Goal: Task Accomplishment & Management: Use online tool/utility

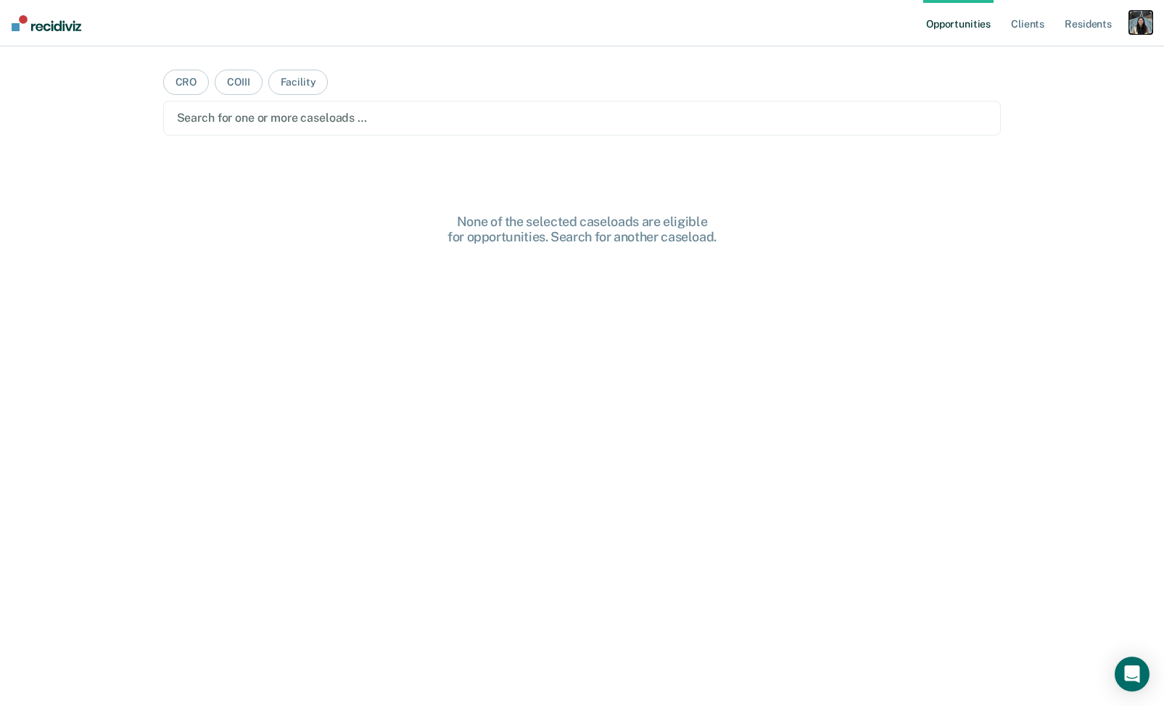
click at [1138, 28] on div "button" at bounding box center [1140, 22] width 23 height 23
click at [1042, 53] on link "Profile" at bounding box center [1082, 59] width 117 height 12
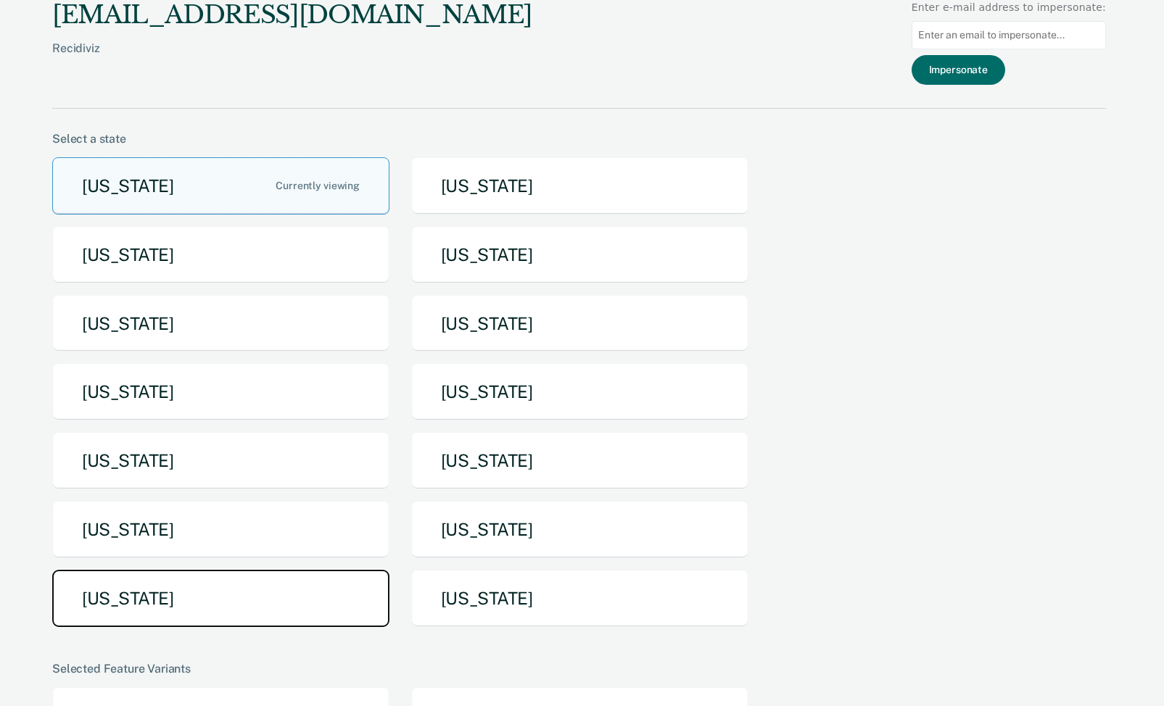
click at [260, 579] on button "[US_STATE]" at bounding box center [220, 598] width 337 height 57
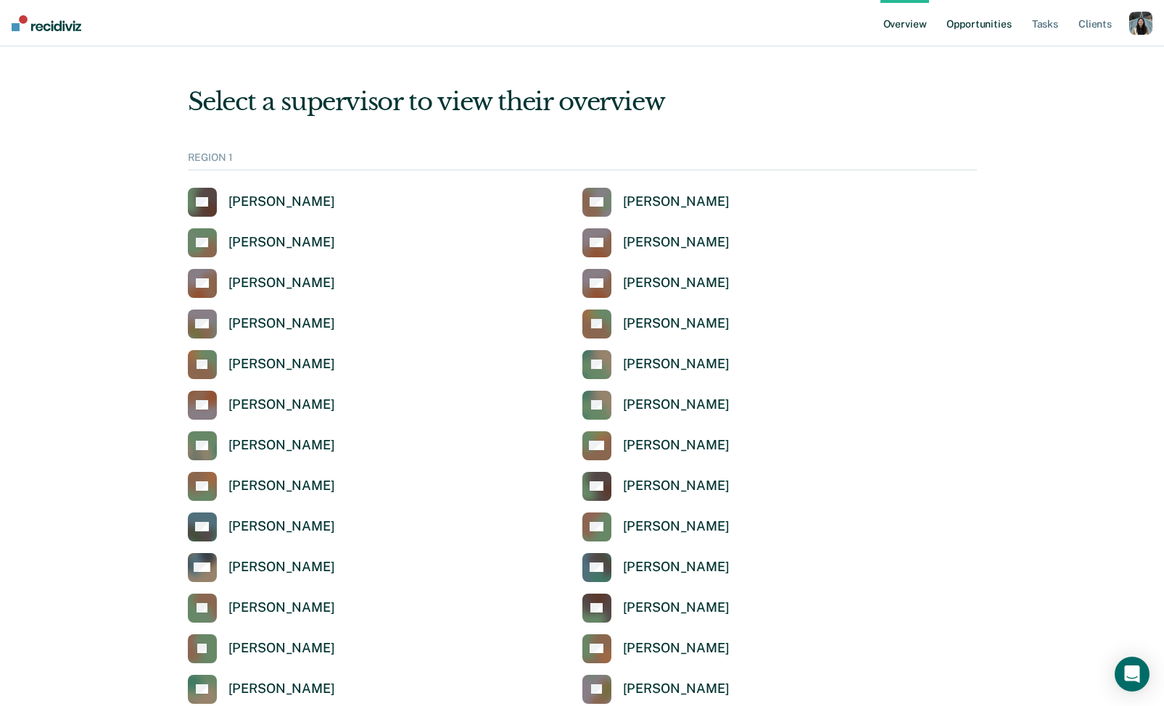
click at [979, 30] on link "Opportunities" at bounding box center [978, 23] width 70 height 46
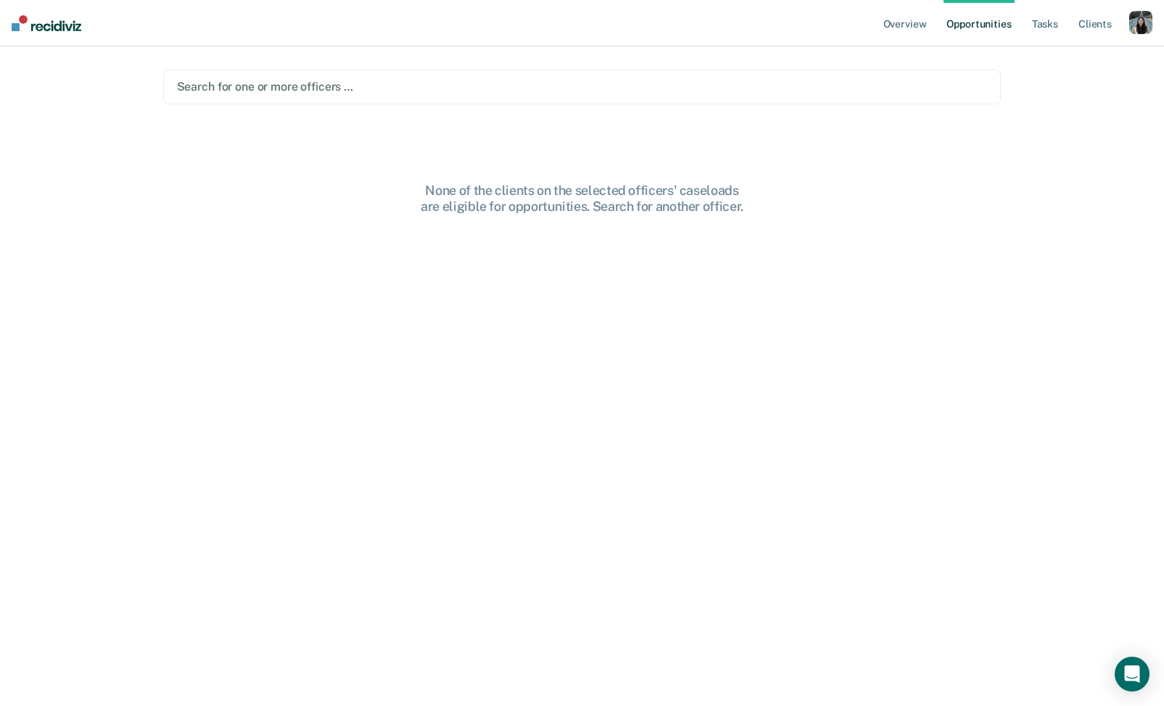
click at [675, 99] on div "Search for one or more officers …" at bounding box center [582, 87] width 838 height 35
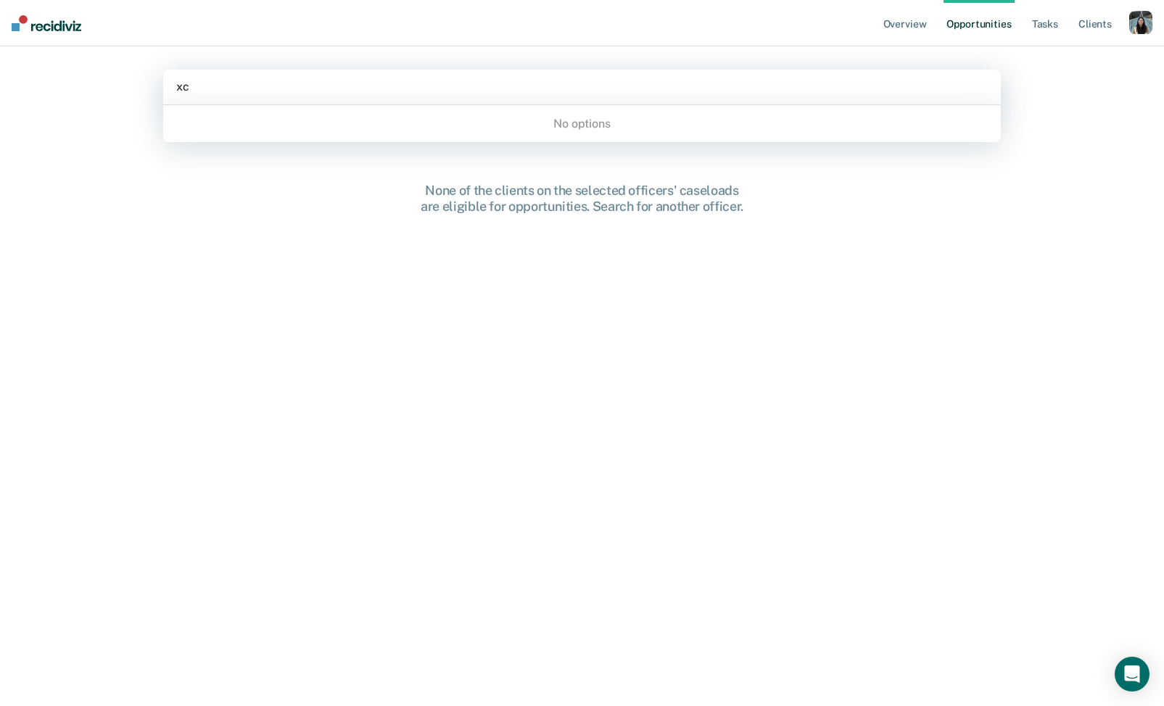
type input "x"
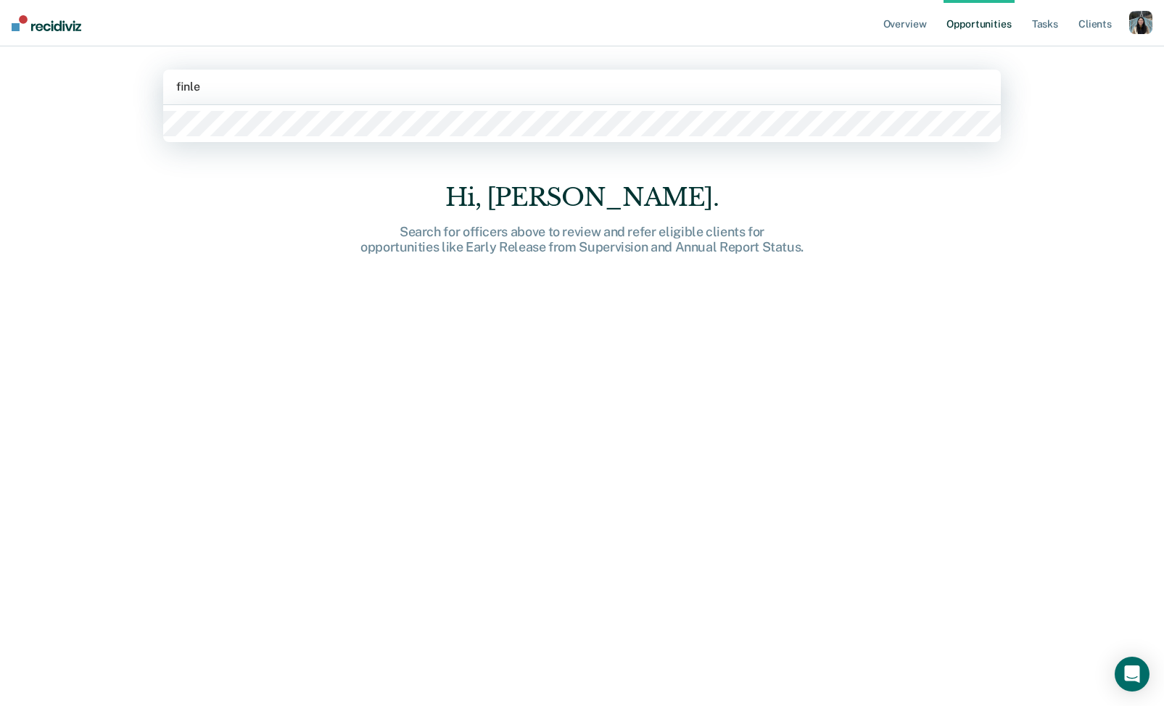
type input "finley"
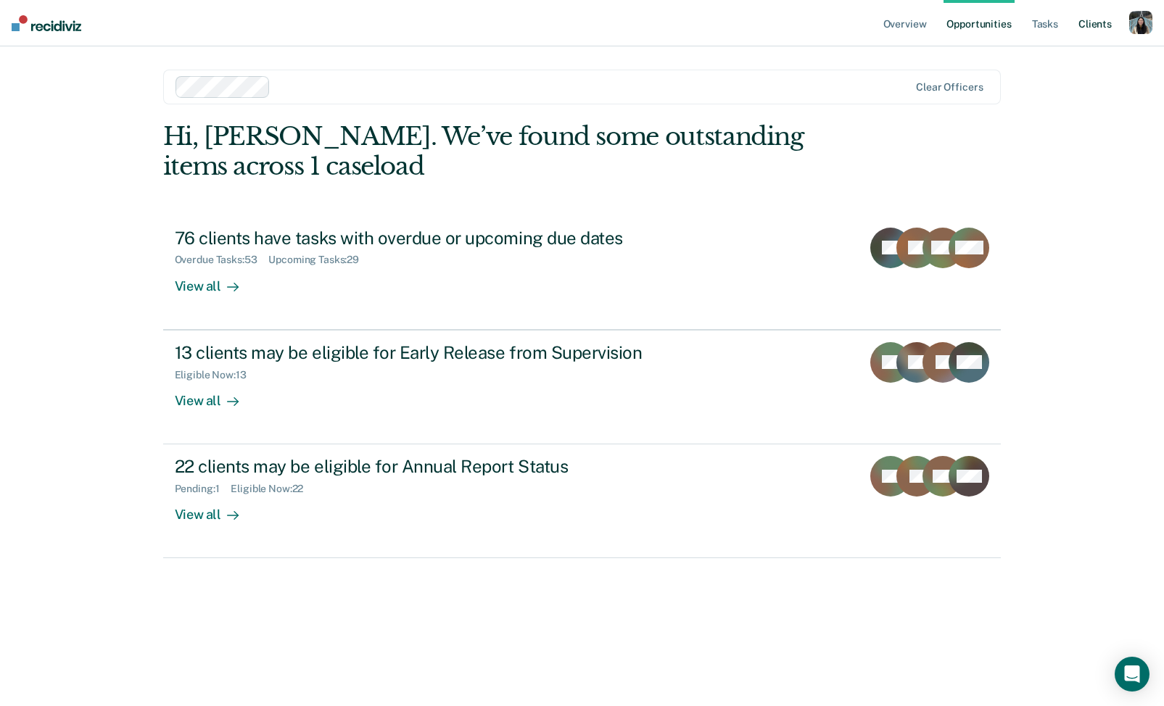
click at [1091, 26] on link "Client s" at bounding box center [1094, 23] width 39 height 46
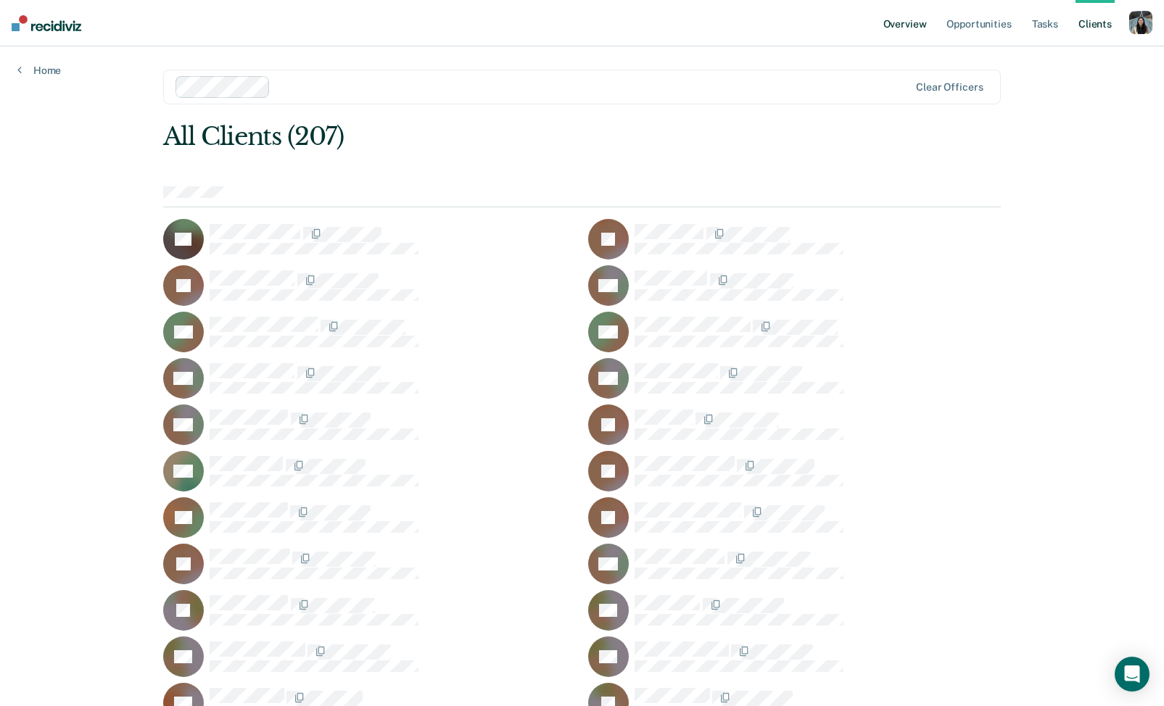
click at [922, 20] on link "Overview" at bounding box center [904, 23] width 49 height 46
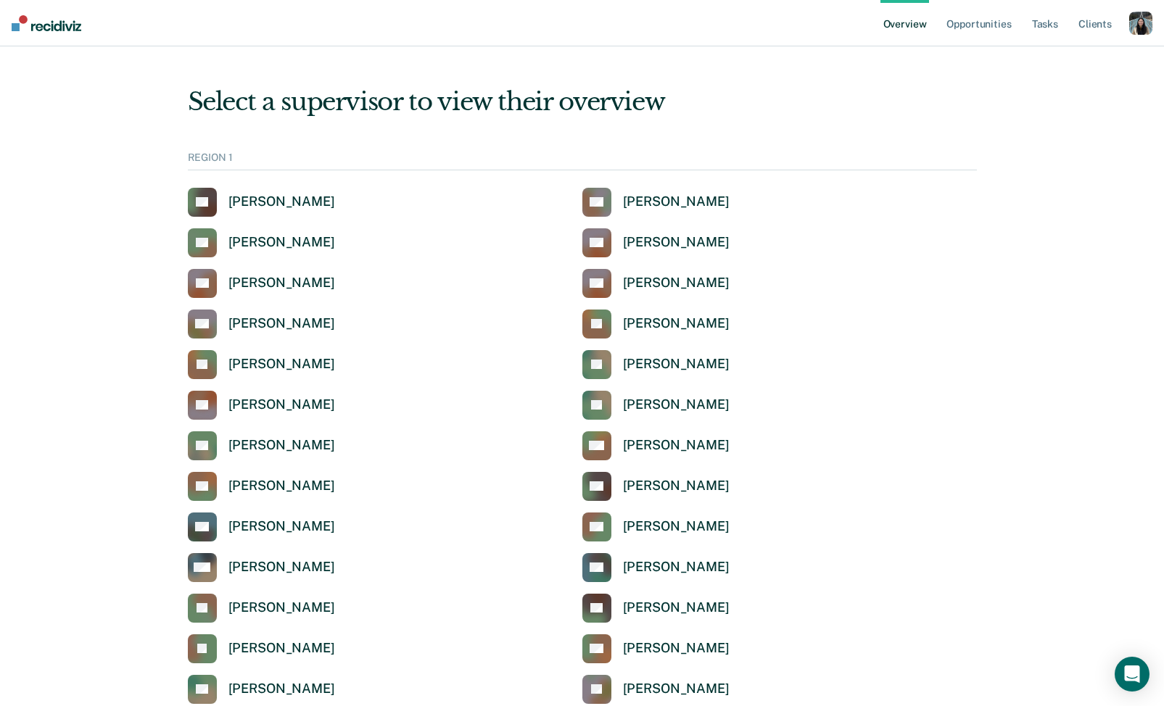
scroll to position [4289, 0]
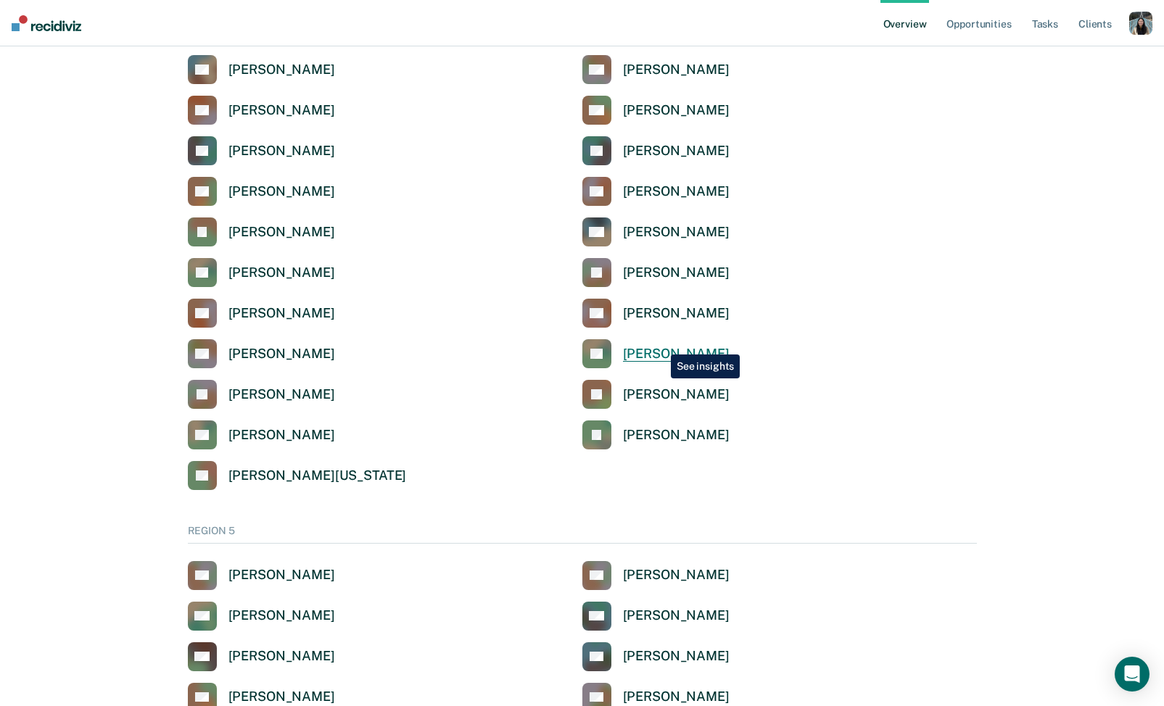
click at [660, 344] on link "PR Patricia Reyes" at bounding box center [655, 353] width 147 height 29
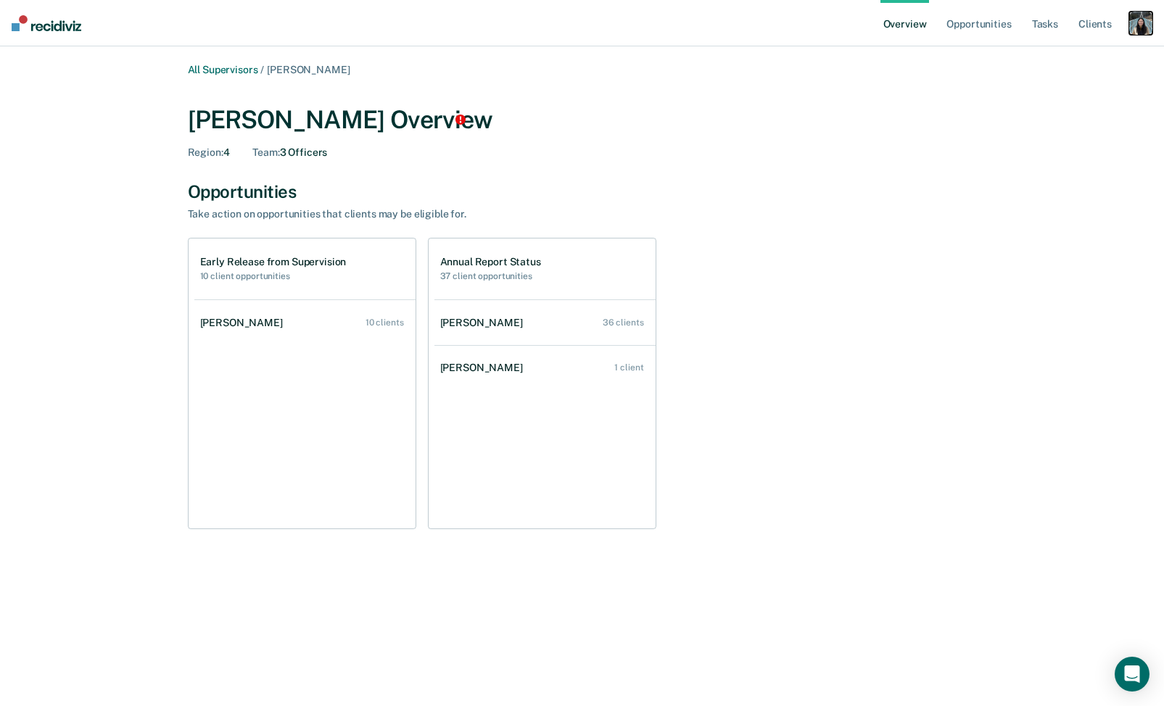
click at [1146, 23] on div "button" at bounding box center [1140, 23] width 23 height 23
click at [1032, 62] on link "Profile" at bounding box center [1082, 58] width 117 height 12
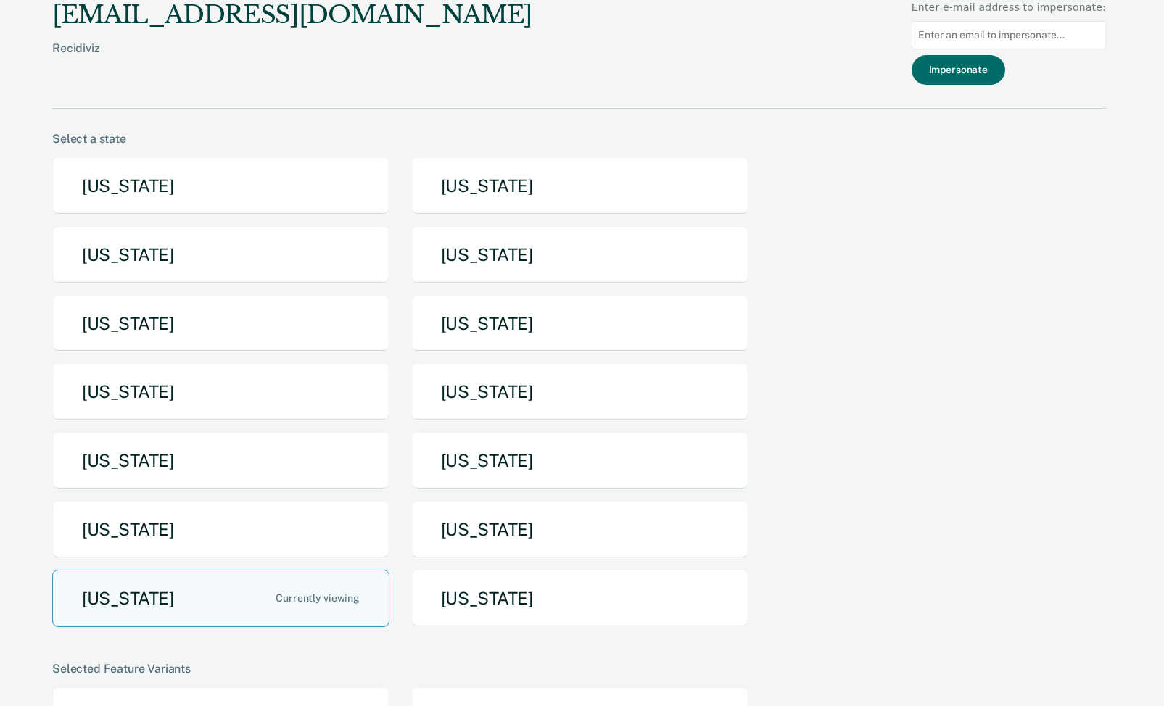
click at [986, 34] on input at bounding box center [1008, 35] width 194 height 28
paste input "kenneyj1@michigan.gov"
type input "kenneyj1@michigan.gov"
click at [983, 70] on button "Impersonate" at bounding box center [958, 70] width 94 height 30
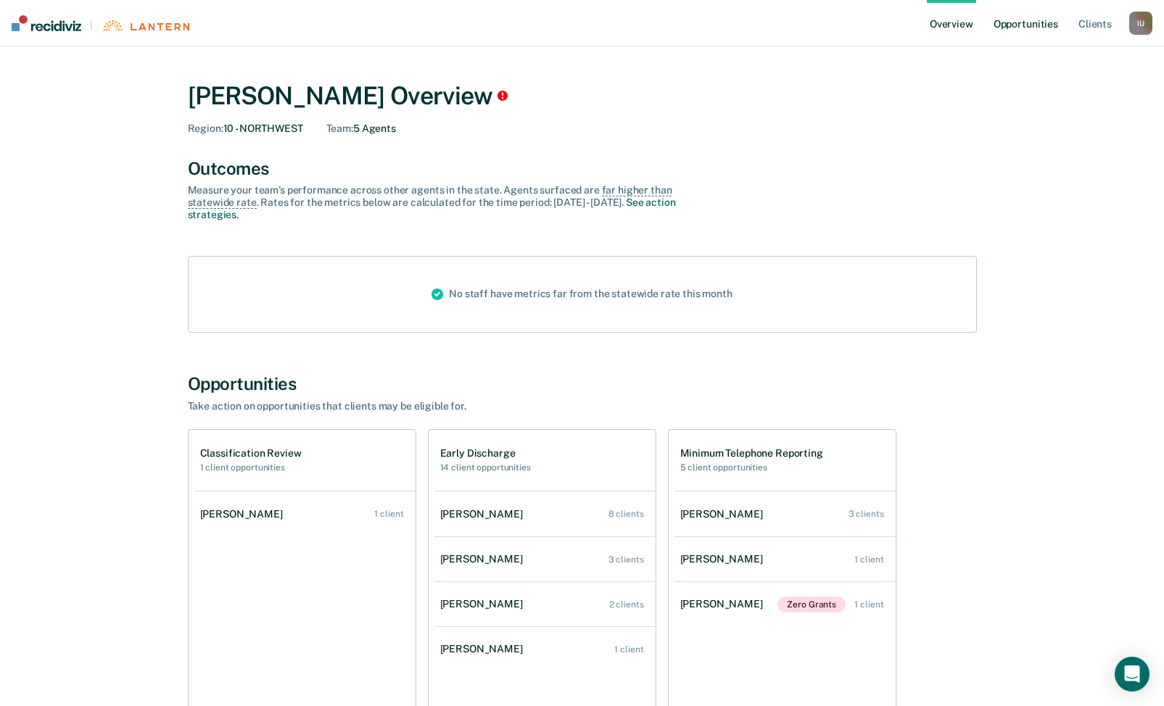
click at [1036, 30] on link "Opportunities" at bounding box center [1025, 23] width 70 height 46
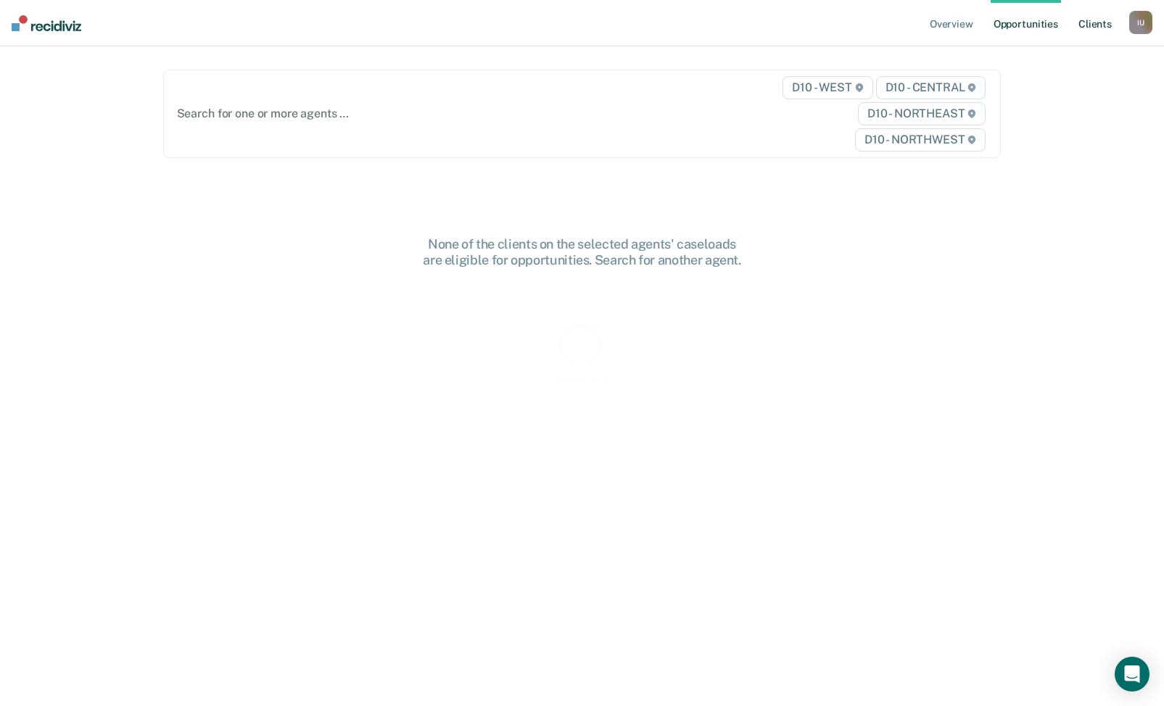
click at [1093, 22] on link "Client s" at bounding box center [1094, 23] width 39 height 46
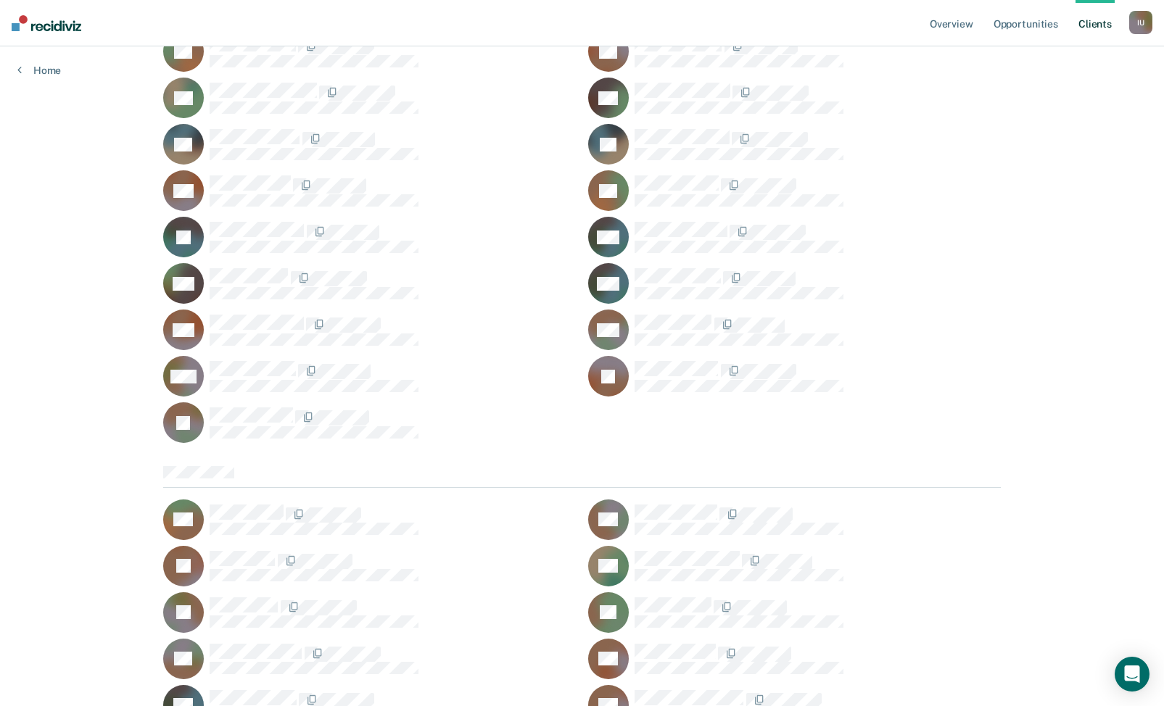
scroll to position [9594, 0]
click at [1143, 30] on div "I U" at bounding box center [1140, 22] width 23 height 23
click at [1039, 101] on div "Profile How it works Log Out" at bounding box center [1082, 76] width 140 height 71
click at [1045, 59] on link "Profile" at bounding box center [1082, 59] width 117 height 12
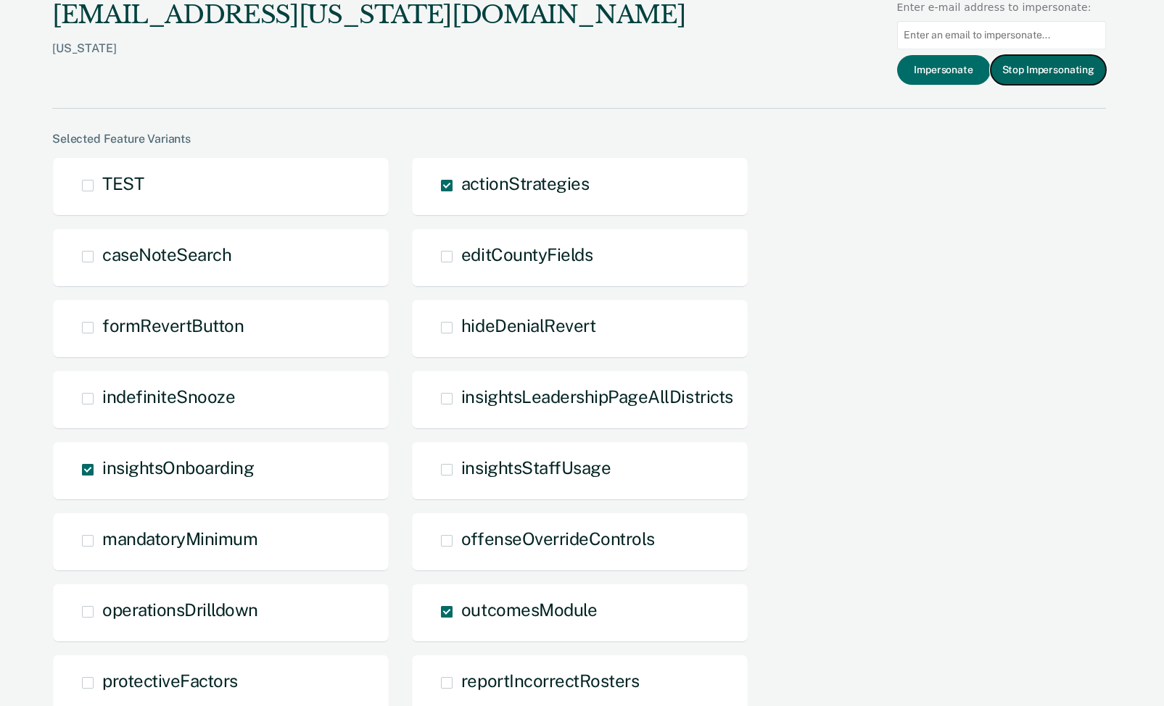
click at [1050, 68] on button "Stop Impersonating" at bounding box center [1047, 70] width 115 height 30
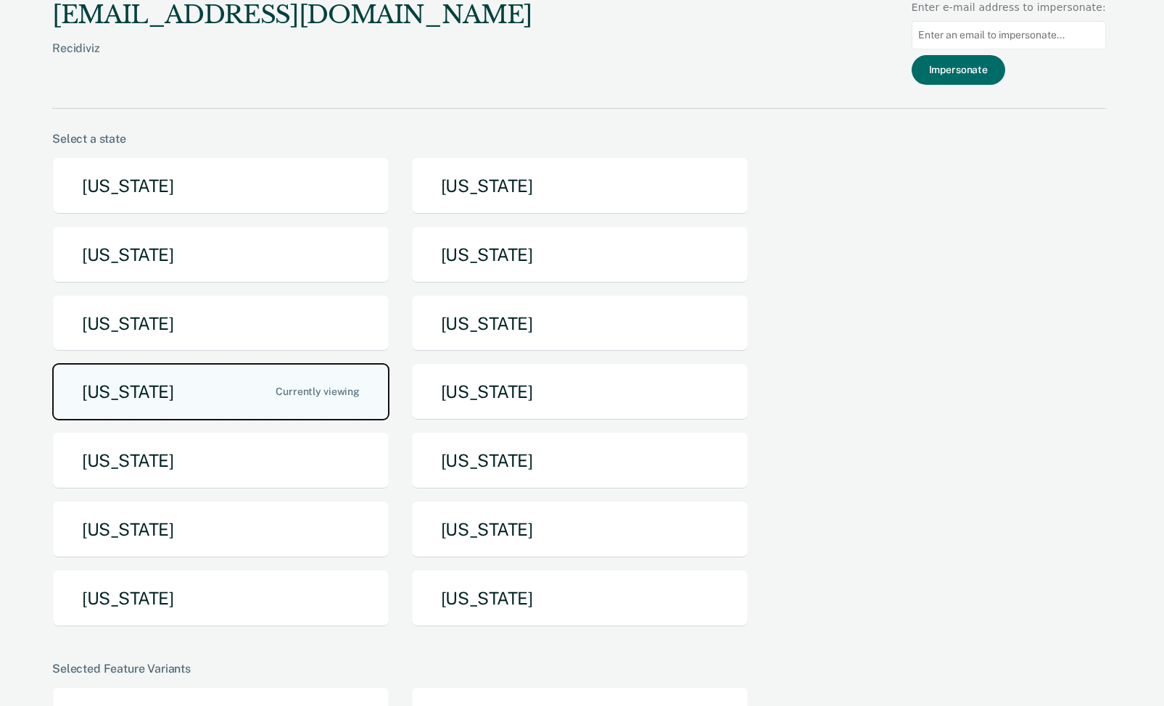
click at [185, 402] on button "[US_STATE]" at bounding box center [220, 391] width 337 height 57
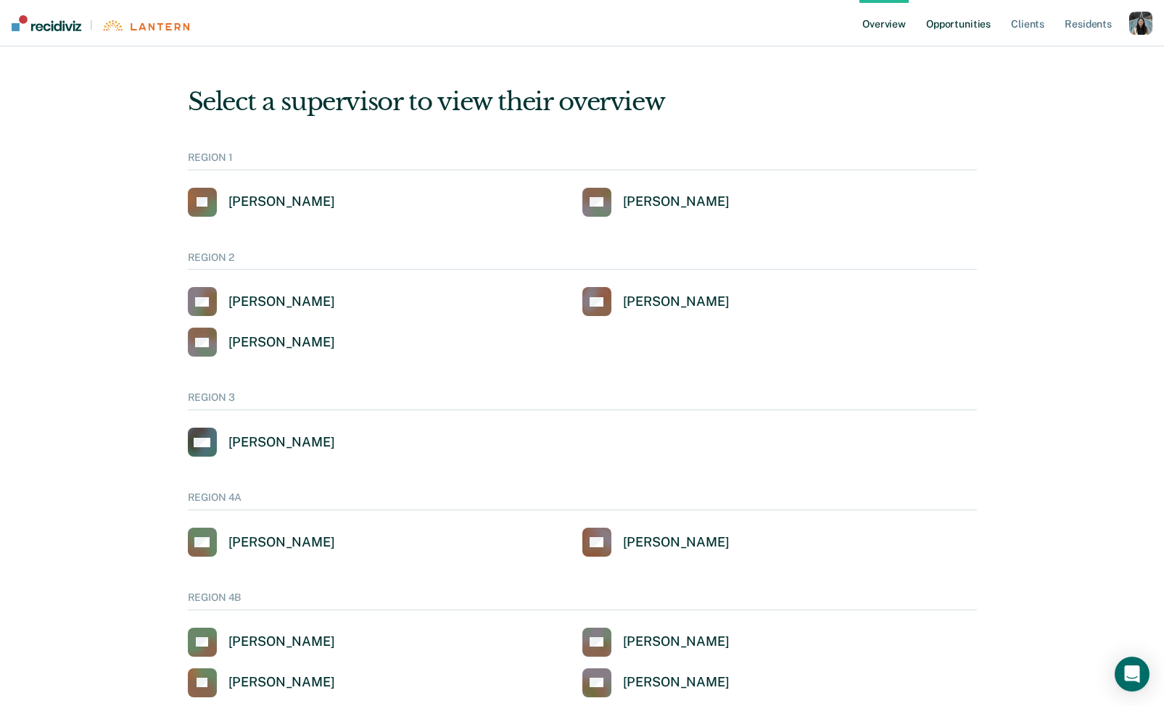
click at [982, 25] on link "Opportunities" at bounding box center [958, 23] width 70 height 46
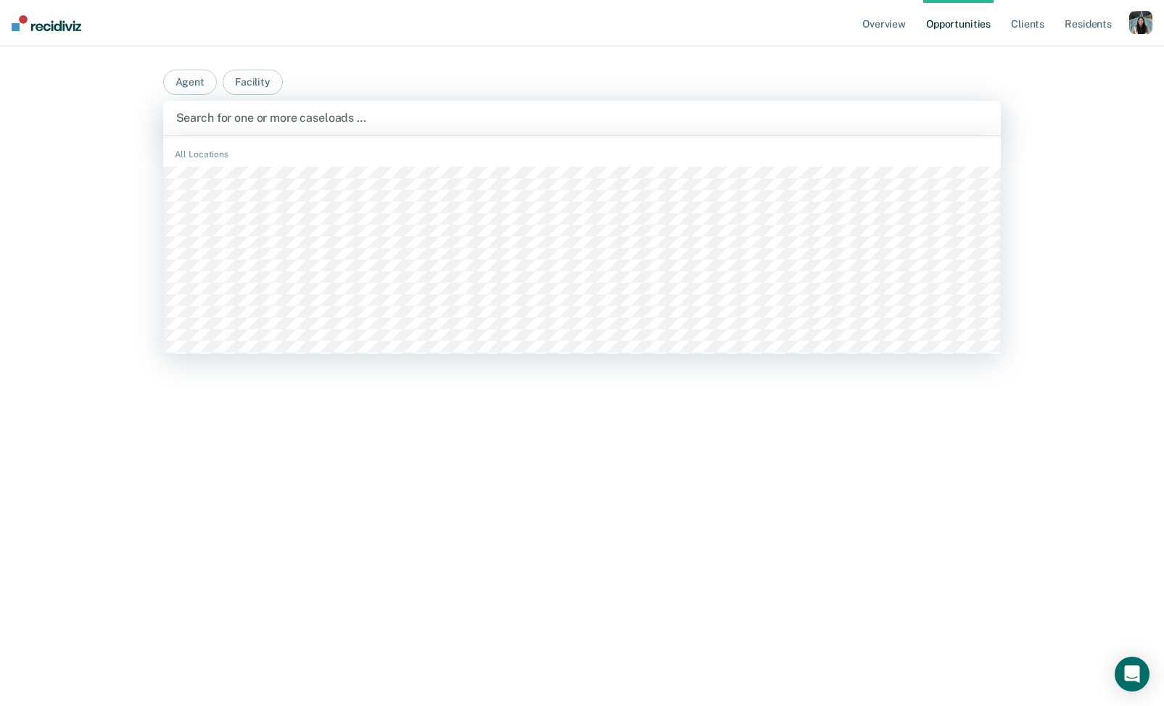
click at [432, 112] on div at bounding box center [582, 117] width 812 height 17
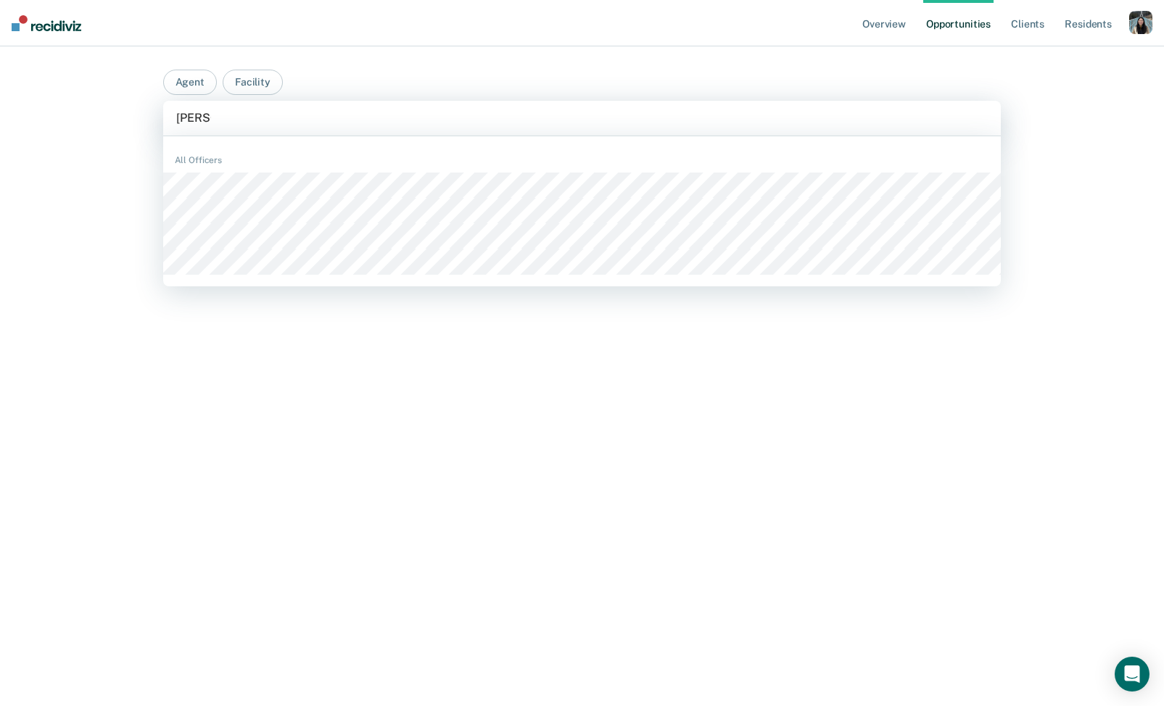
type input "[PERSON_NAME]"
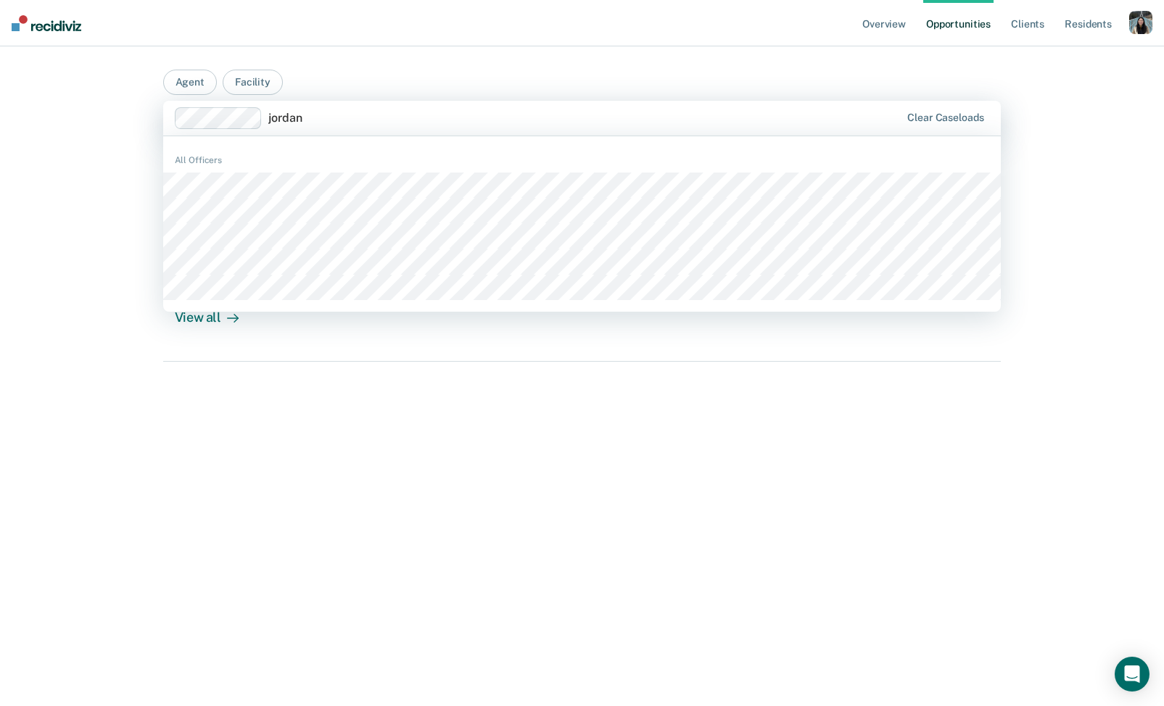
type input "jordan"
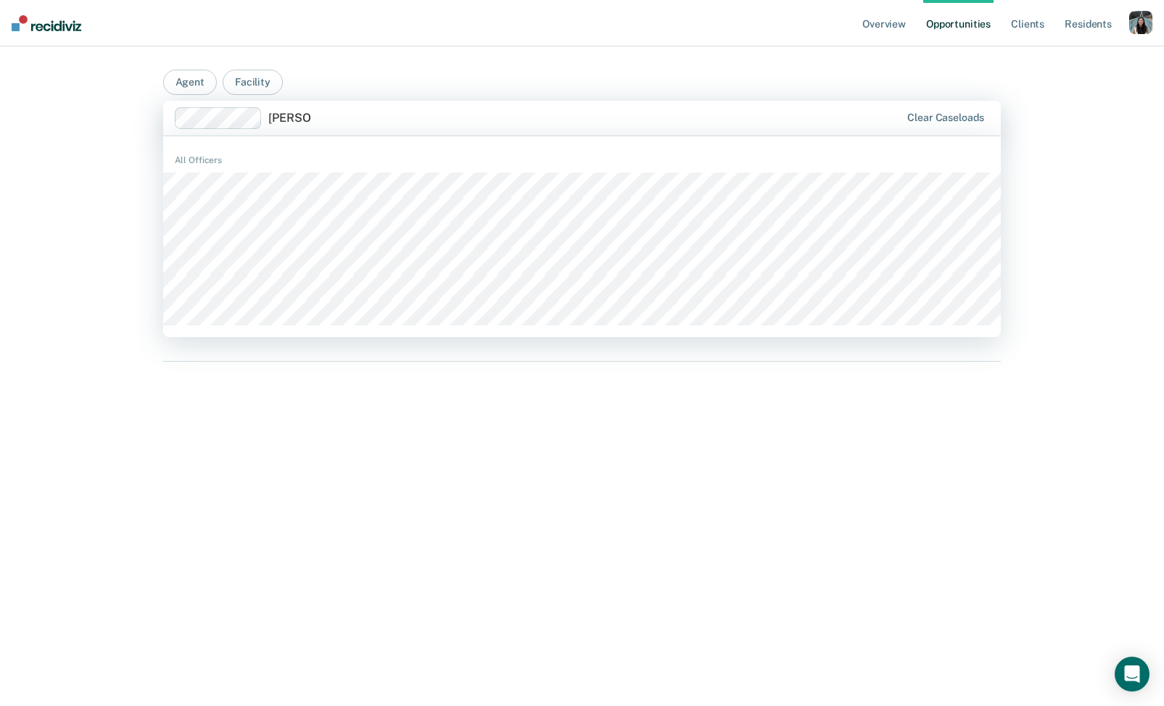
type input "[PERSON_NAME]"
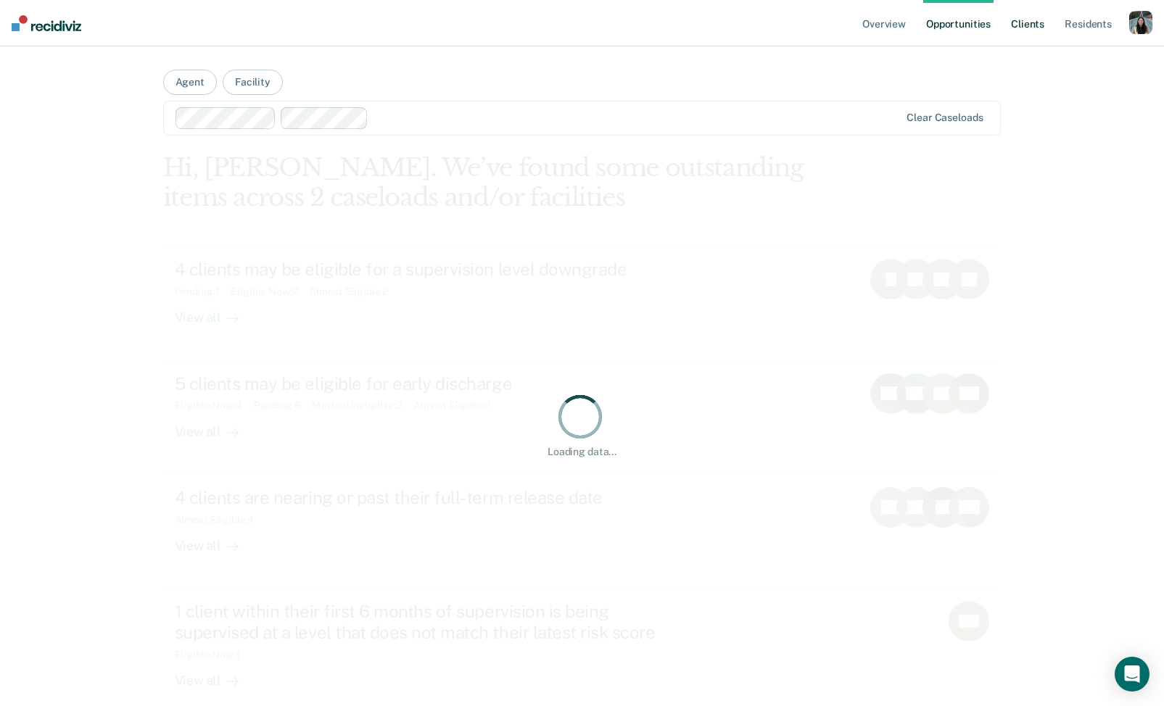
click at [1021, 17] on link "Client s" at bounding box center [1027, 23] width 39 height 46
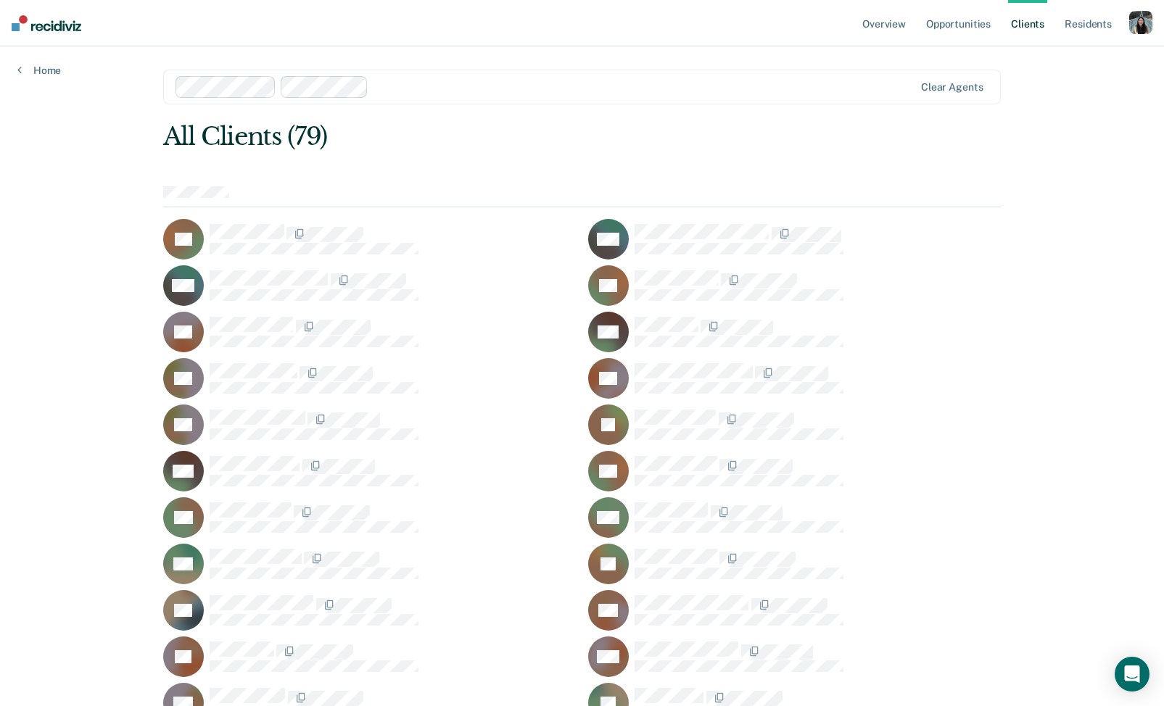
click at [492, 73] on div "Clear agents" at bounding box center [582, 87] width 838 height 35
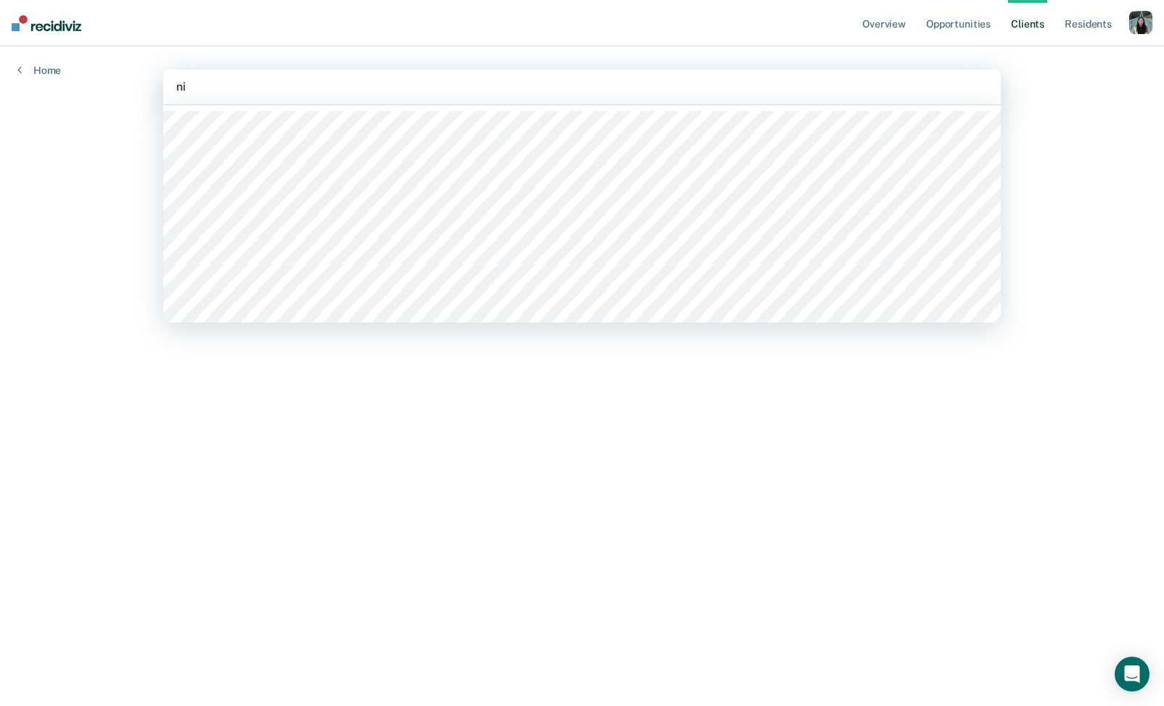
type input "n"
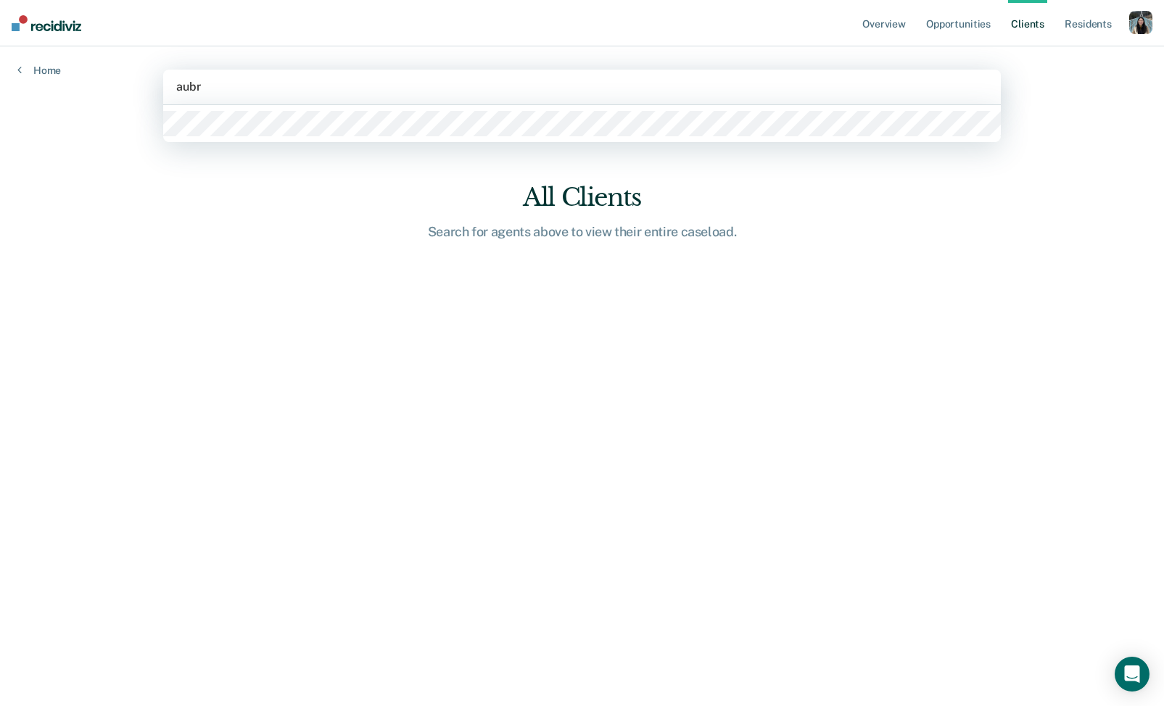
type input "aubre"
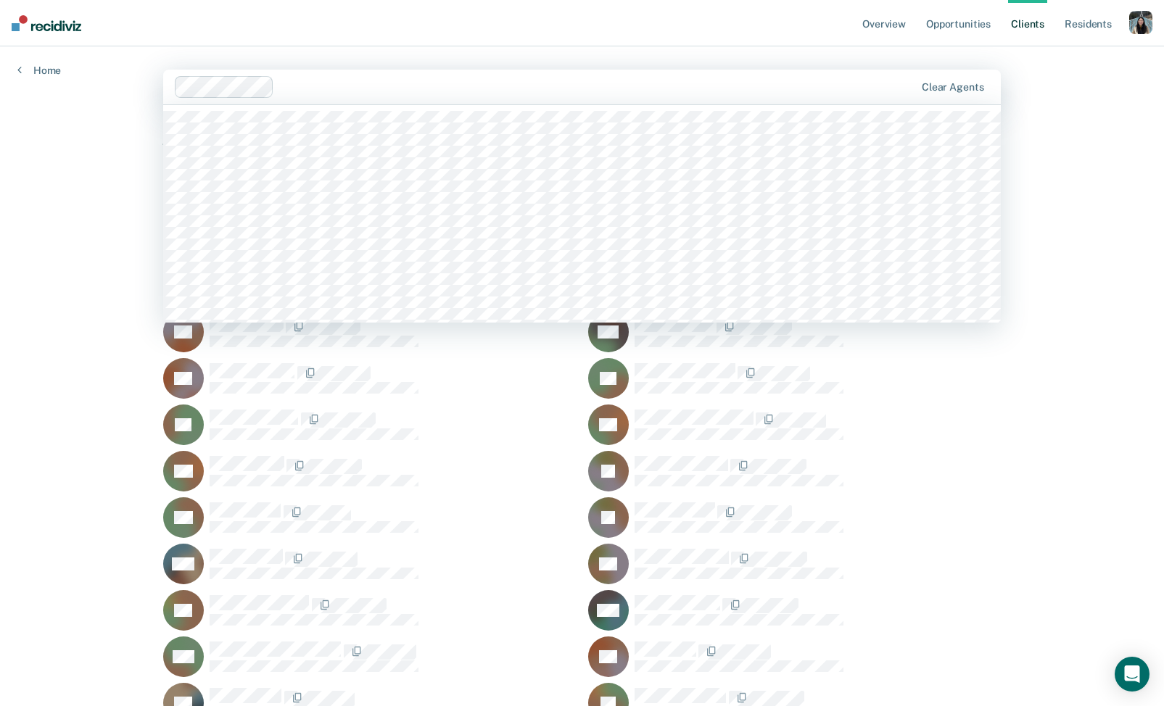
click at [509, 95] on div at bounding box center [597, 86] width 634 height 17
type input "[PERSON_NAME]"
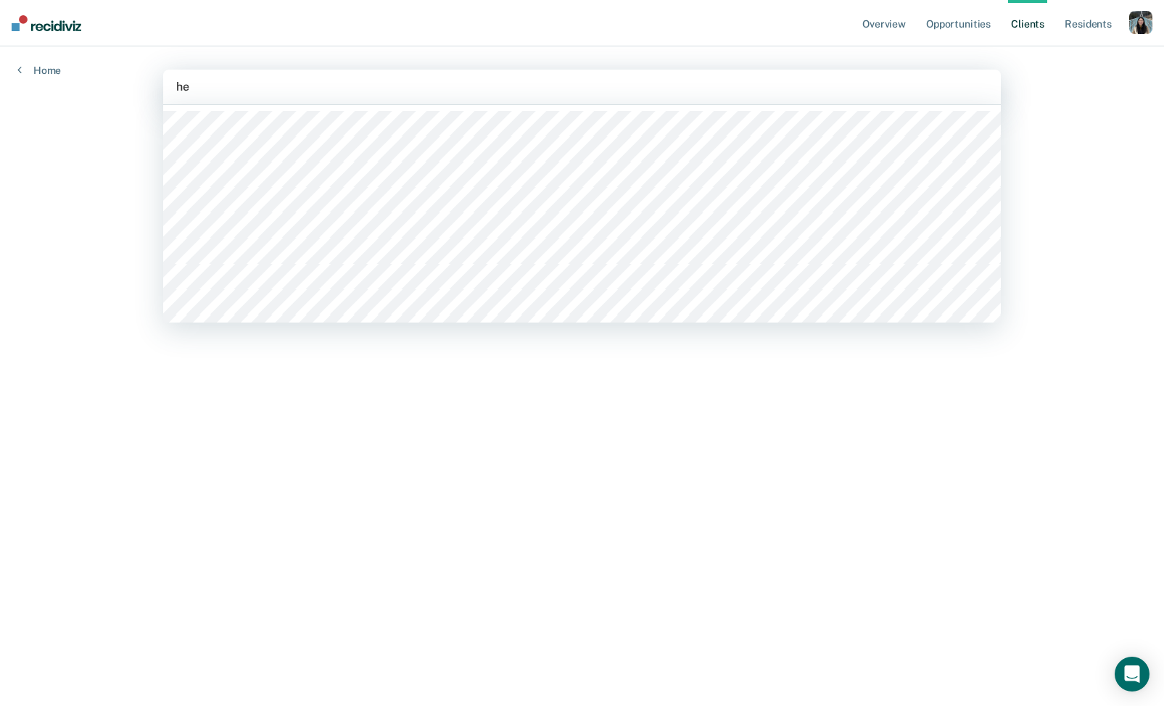
type input "h"
type input "[PERSON_NAME]"
click at [495, 96] on div "Search for one or more agents …" at bounding box center [582, 87] width 815 height 20
type input "[PERSON_NAME]"
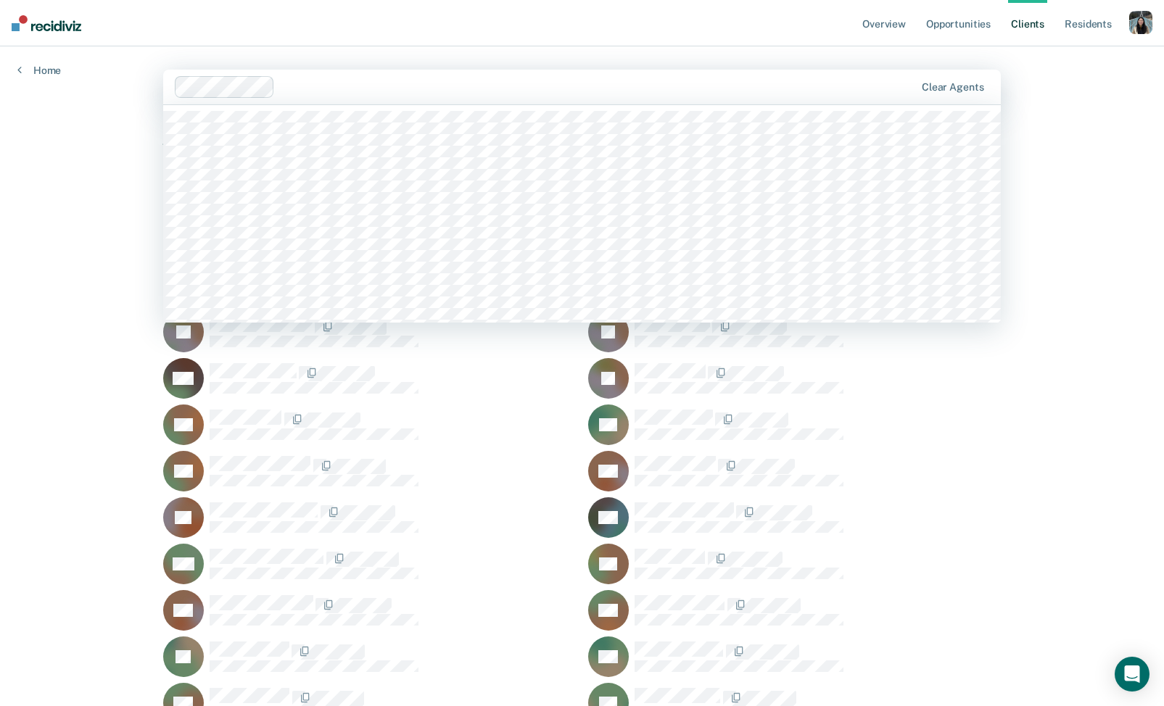
click at [426, 82] on div at bounding box center [598, 86] width 634 height 17
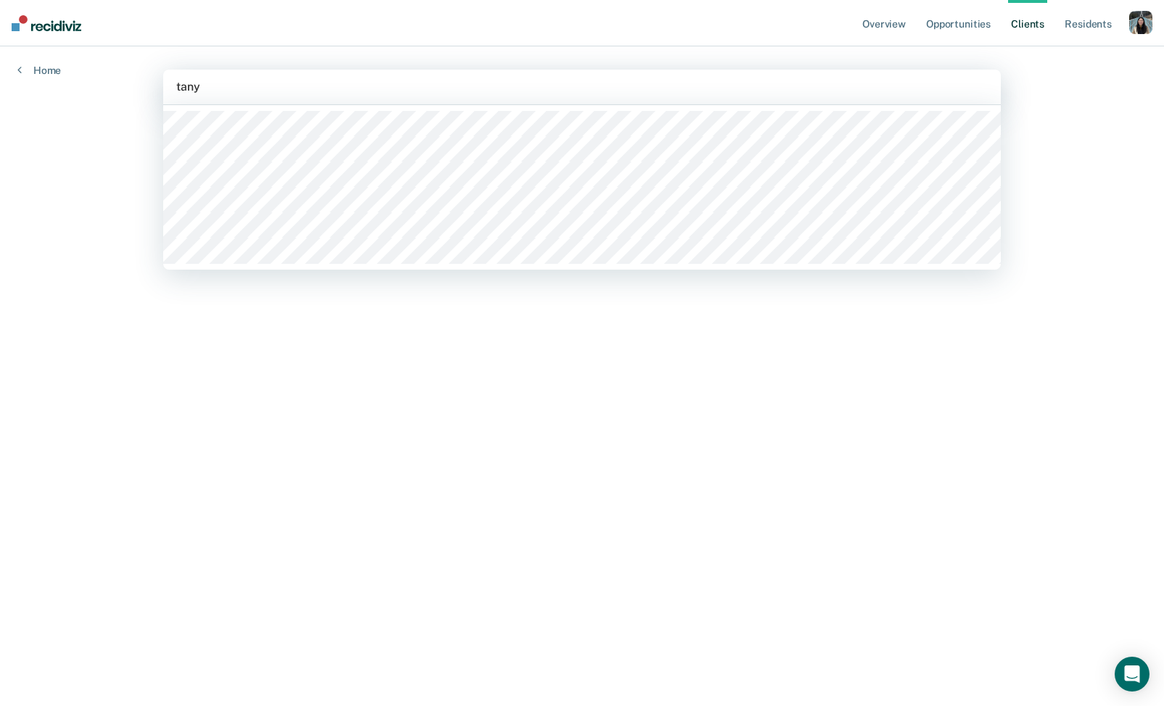
type input "[PERSON_NAME]"
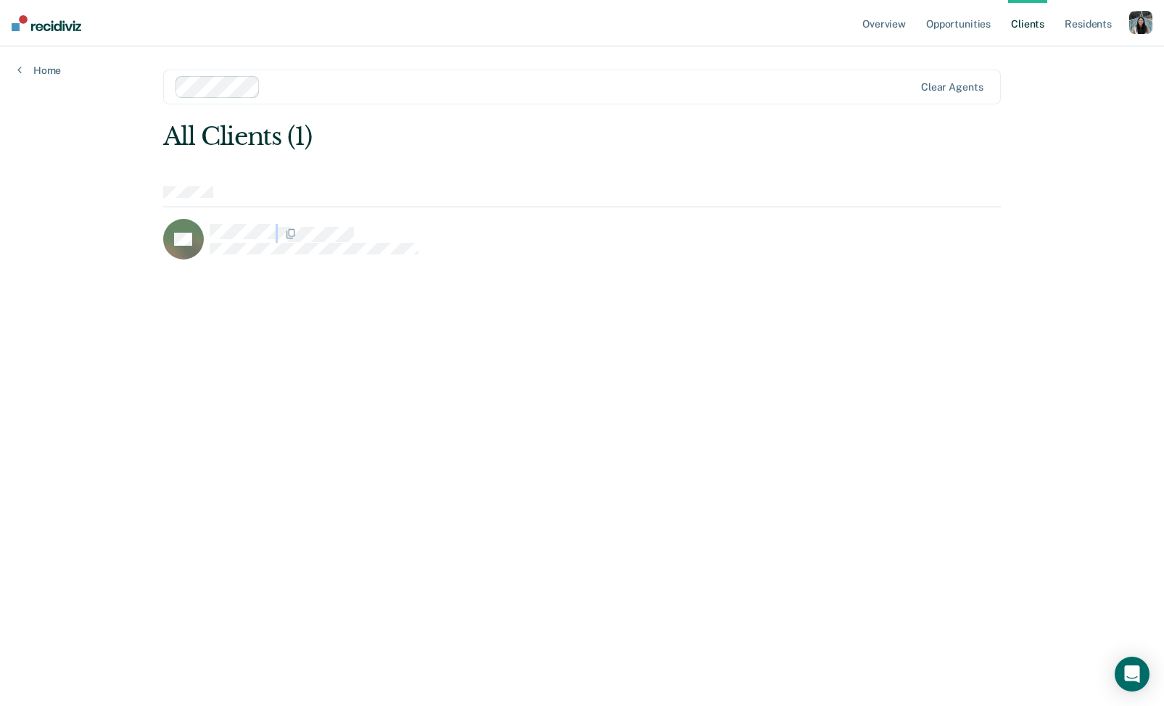
drag, startPoint x: 380, startPoint y: 259, endPoint x: 208, endPoint y: 233, distance: 173.8
click at [208, 233] on main "Clear agents All Clients (1) VP" at bounding box center [582, 358] width 873 height 625
click at [491, 220] on div "VP" at bounding box center [369, 239] width 413 height 41
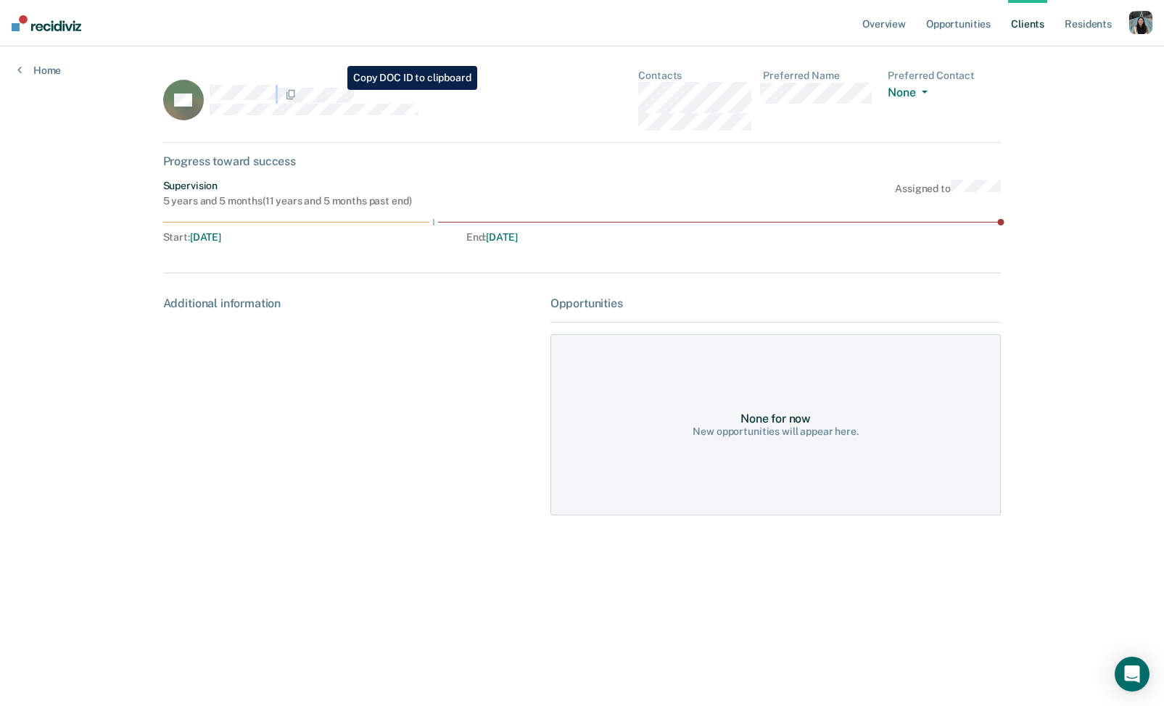
click at [336, 90] on div "VP" at bounding box center [351, 100] width 376 height 61
click at [1148, 22] on div "button" at bounding box center [1140, 22] width 23 height 23
click at [1051, 62] on link "Profile" at bounding box center [1082, 59] width 117 height 12
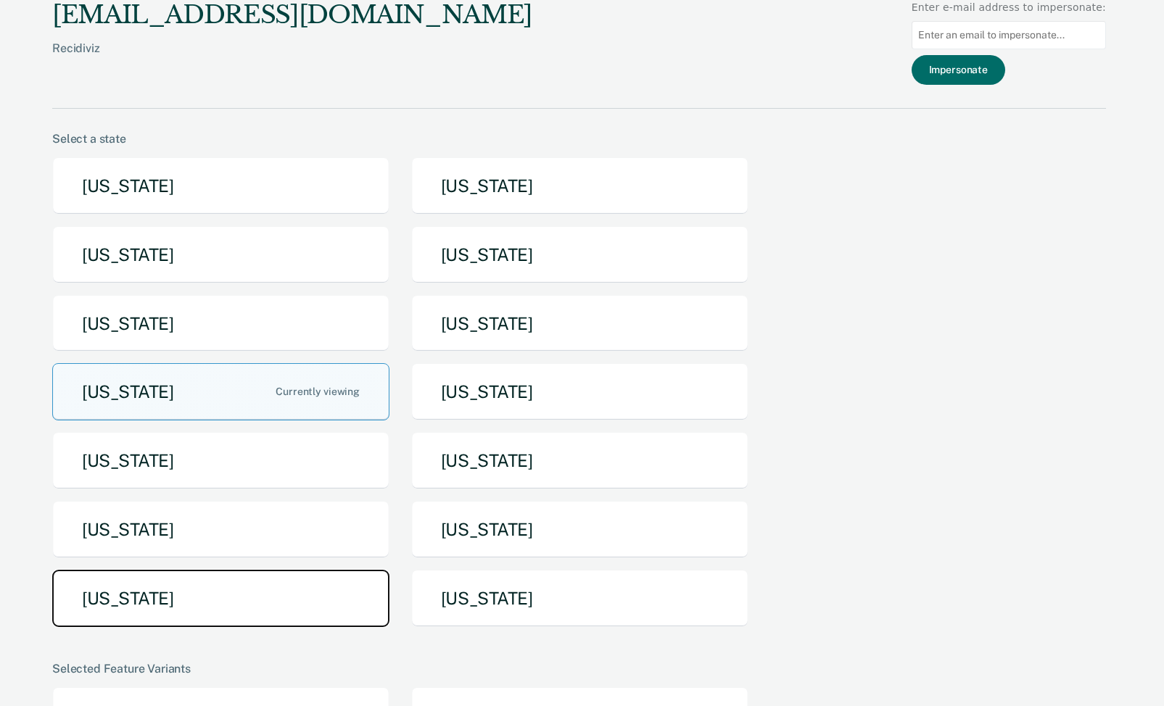
click at [249, 618] on button "[US_STATE]" at bounding box center [220, 598] width 337 height 57
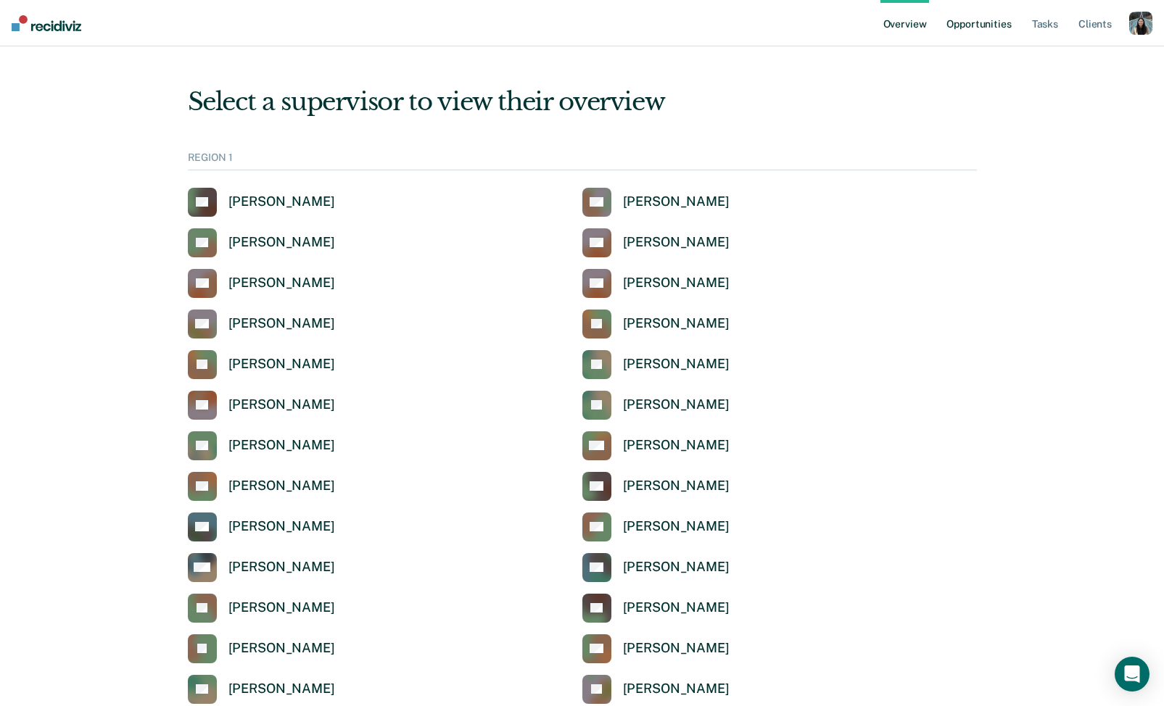
click at [979, 25] on link "Opportunities" at bounding box center [978, 23] width 70 height 46
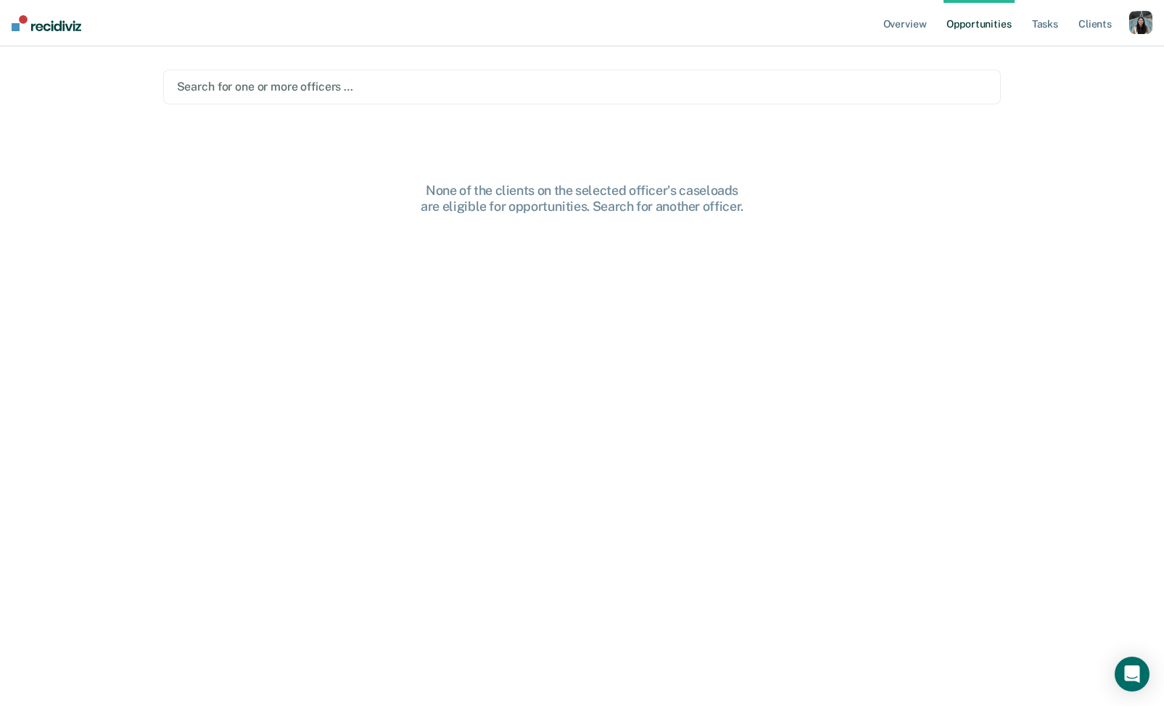
click at [508, 93] on div at bounding box center [582, 86] width 811 height 17
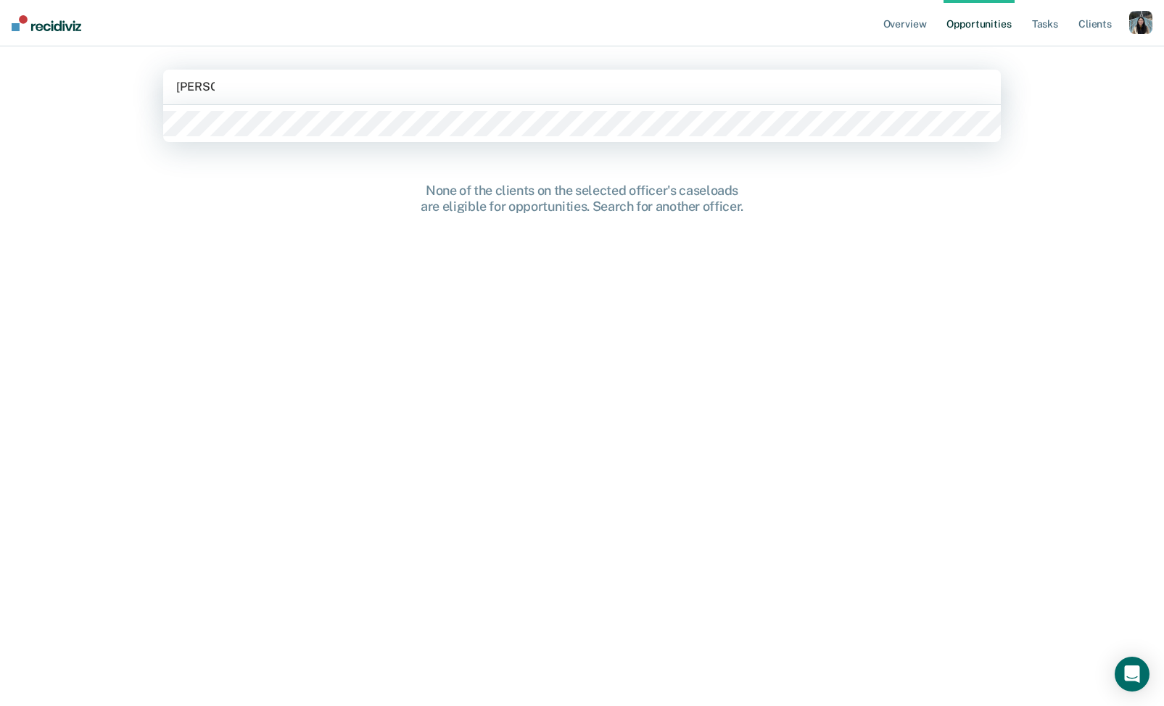
type input "[PERSON_NAME]"
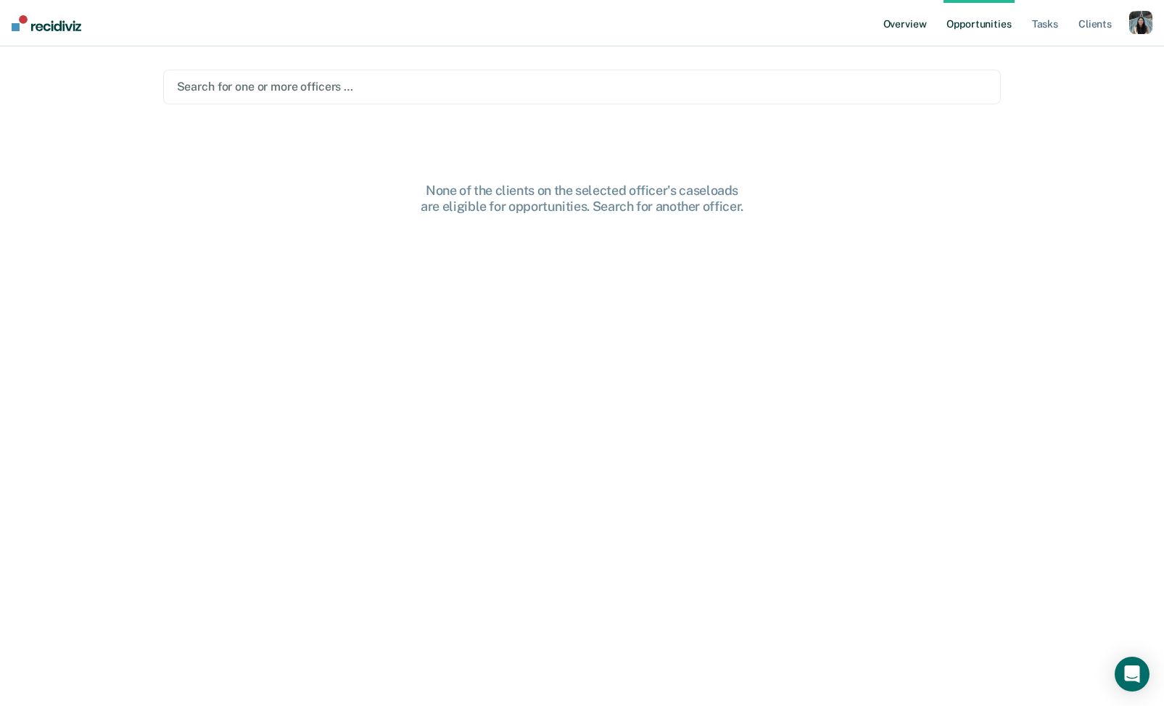
click at [908, 29] on link "Overview" at bounding box center [904, 23] width 49 height 46
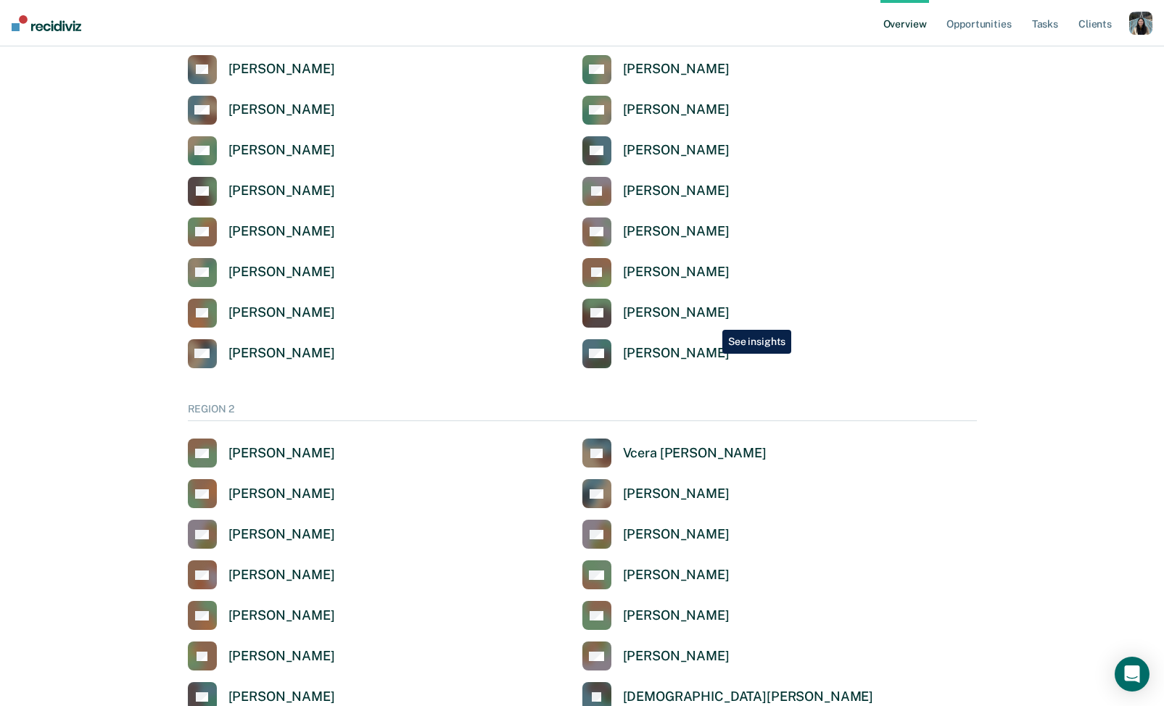
scroll to position [1085, 0]
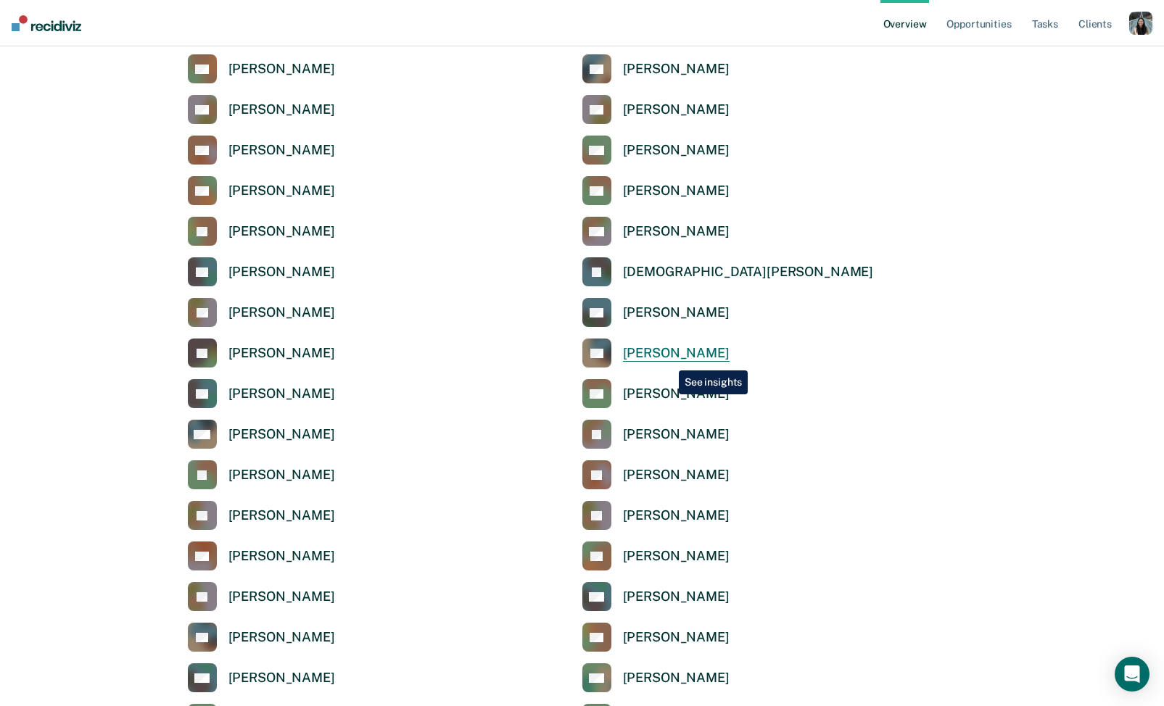
click at [666, 352] on div "[PERSON_NAME]" at bounding box center [676, 353] width 107 height 17
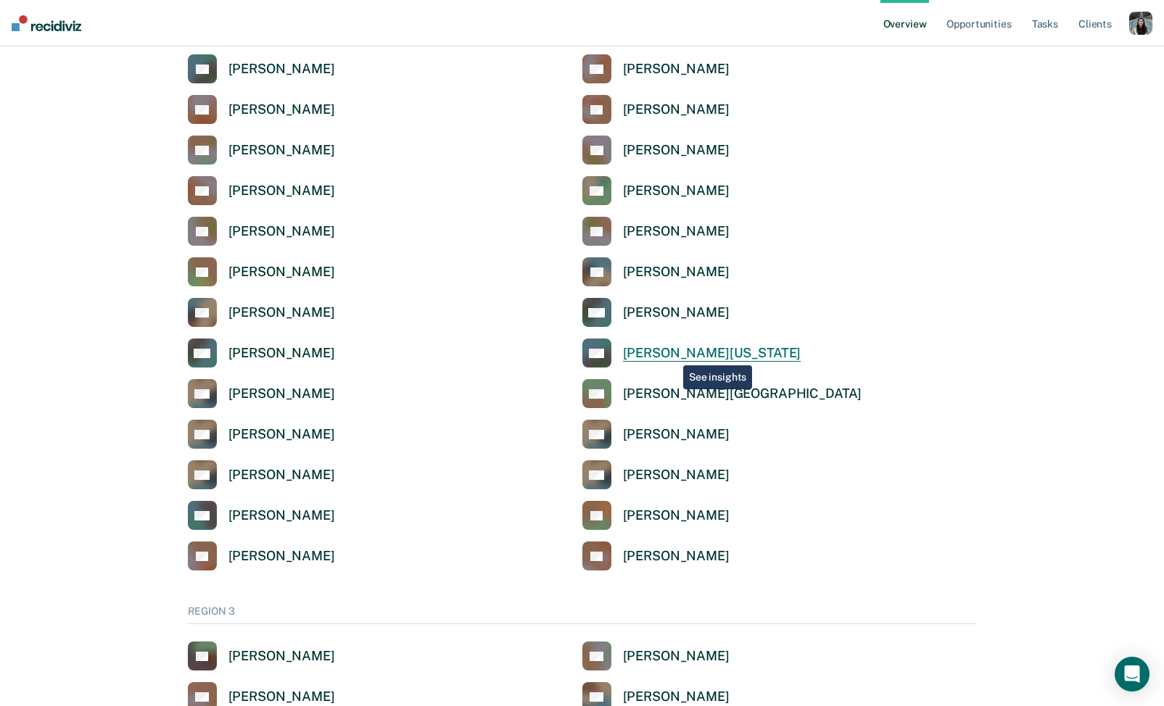
click at [670, 356] on div "[PERSON_NAME][US_STATE]" at bounding box center [712, 353] width 178 height 17
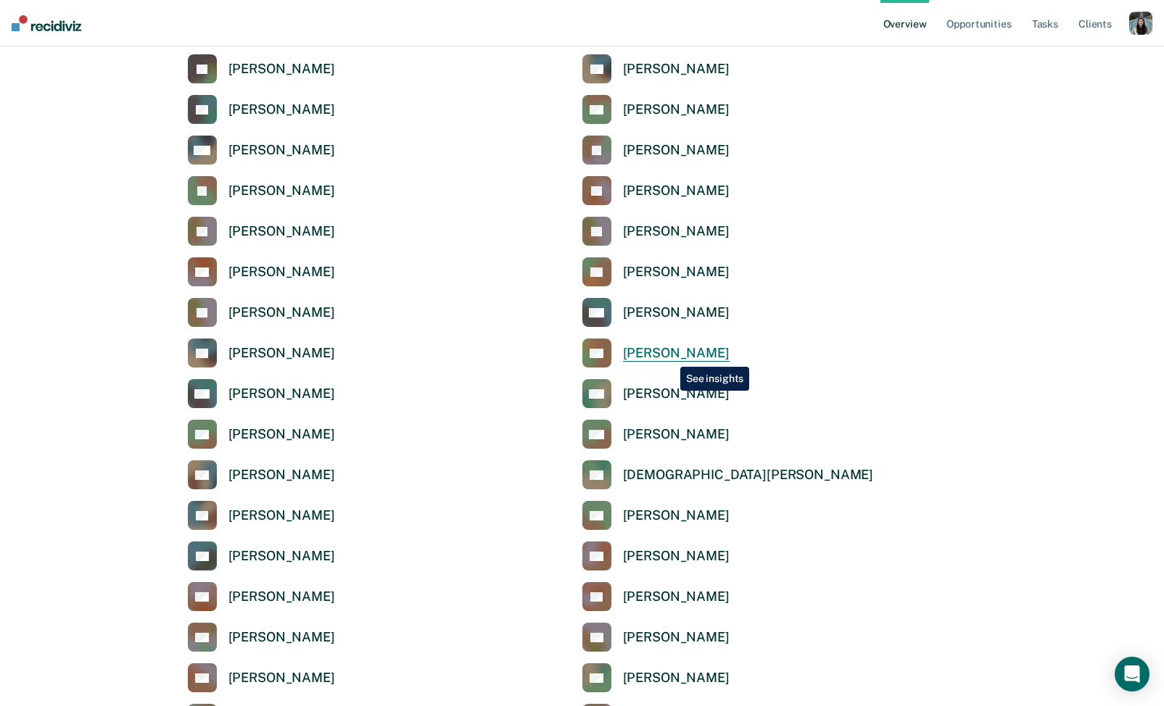
click at [669, 356] on div "[PERSON_NAME]" at bounding box center [676, 353] width 107 height 17
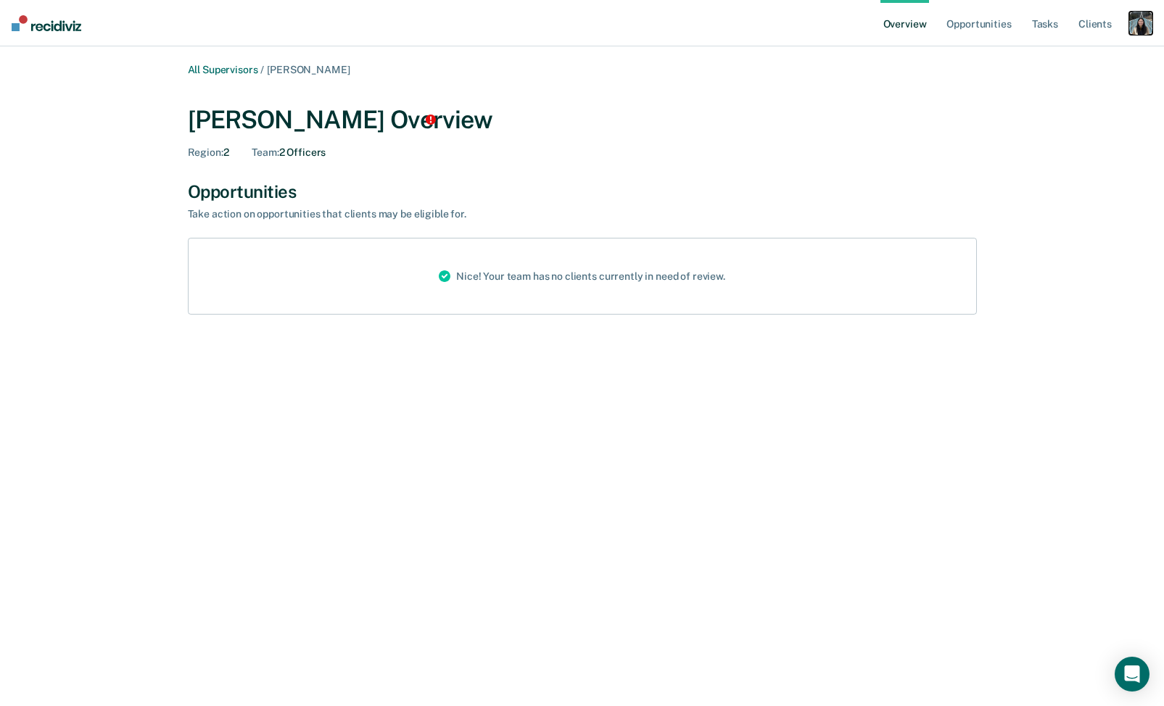
click at [1143, 25] on div "button" at bounding box center [1140, 23] width 23 height 23
click at [1038, 54] on link "Profile" at bounding box center [1082, 58] width 117 height 12
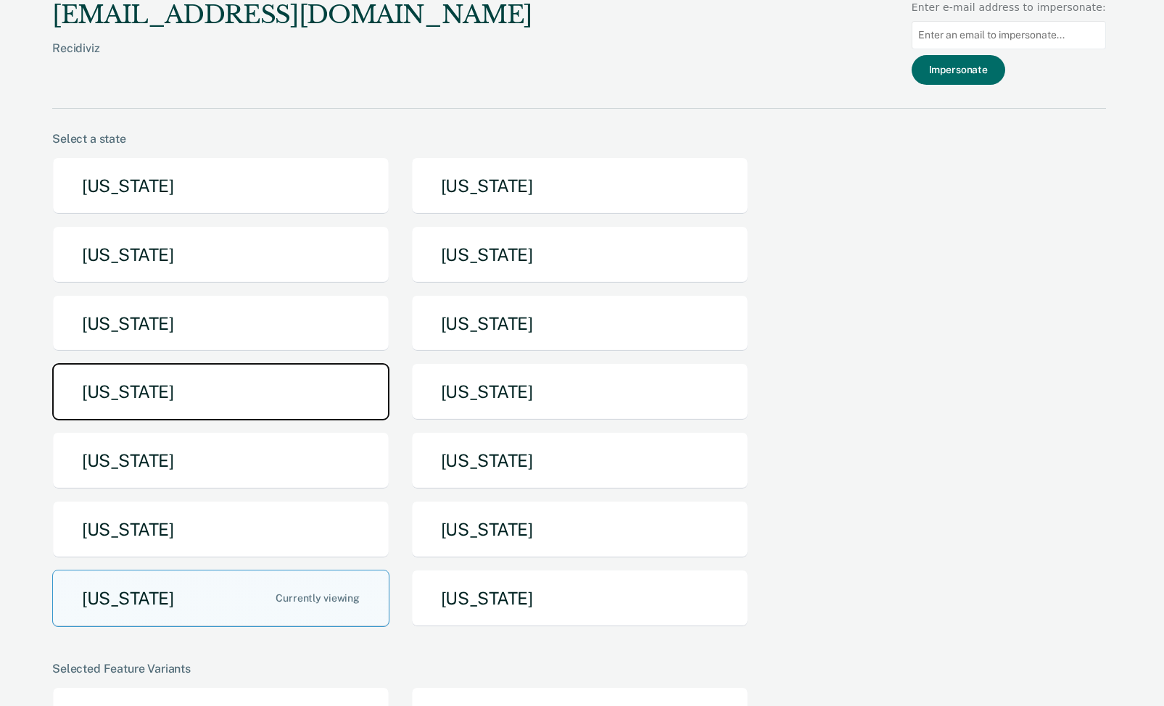
click at [239, 397] on button "[US_STATE]" at bounding box center [220, 391] width 337 height 57
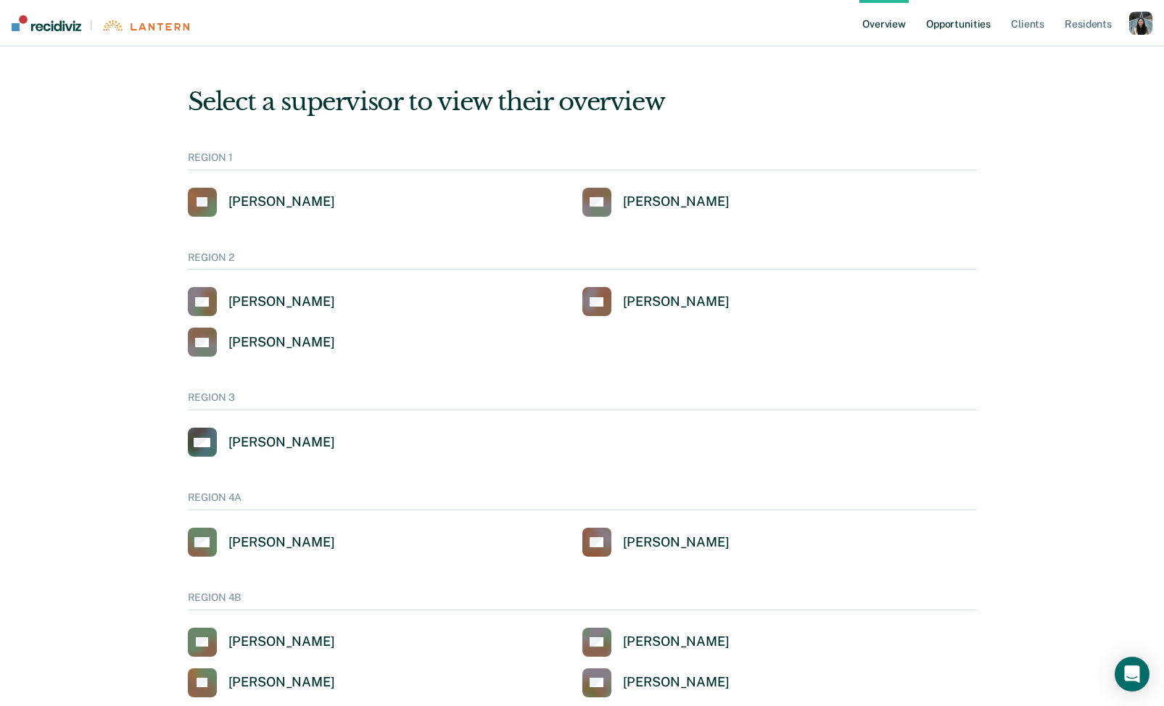
click at [970, 20] on link "Opportunities" at bounding box center [958, 23] width 70 height 46
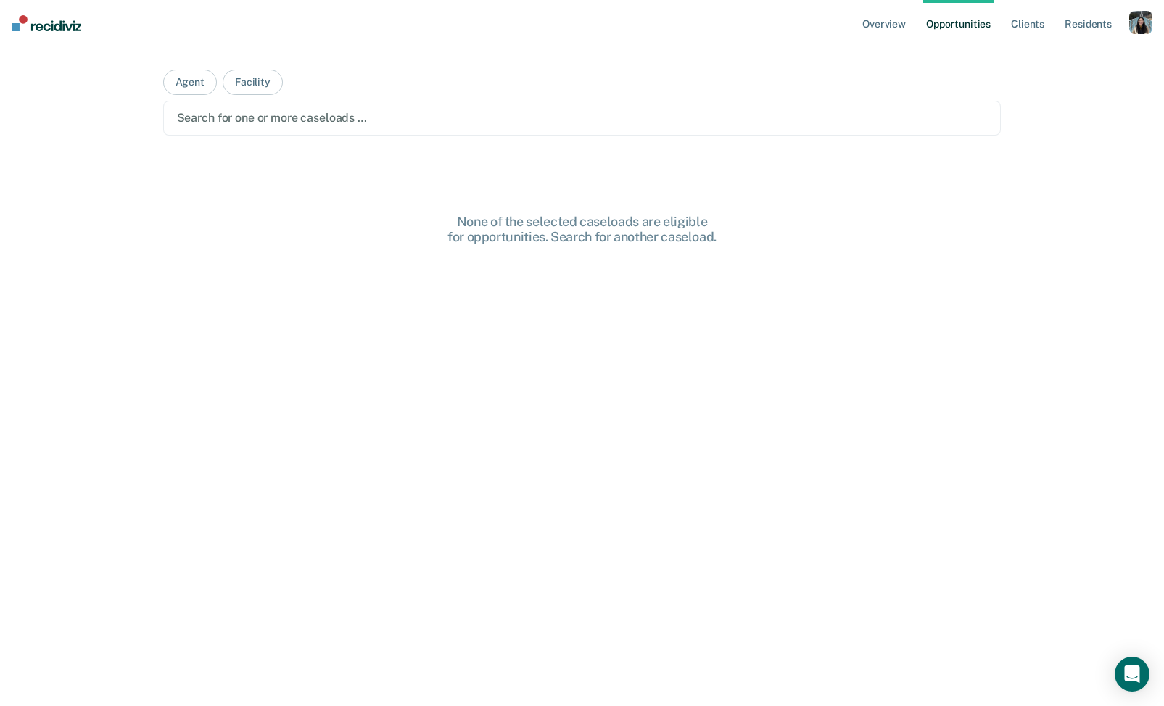
click at [454, 133] on div "Search for one or more caseloads …" at bounding box center [582, 118] width 838 height 35
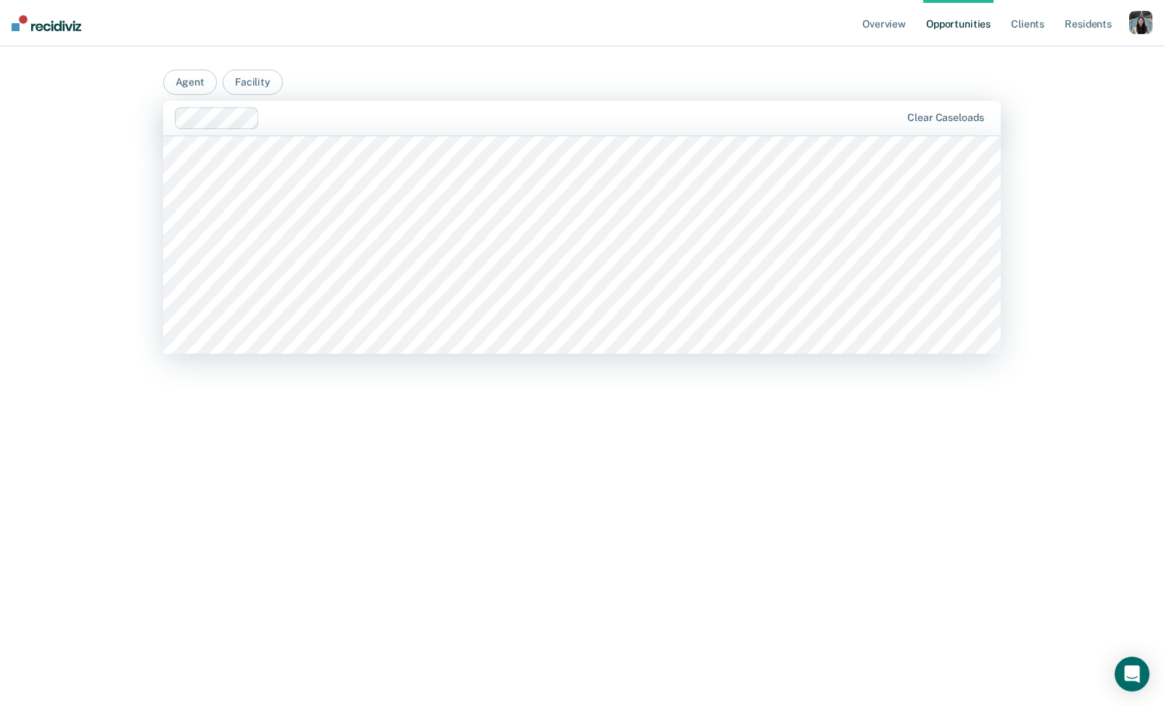
scroll to position [1583, 0]
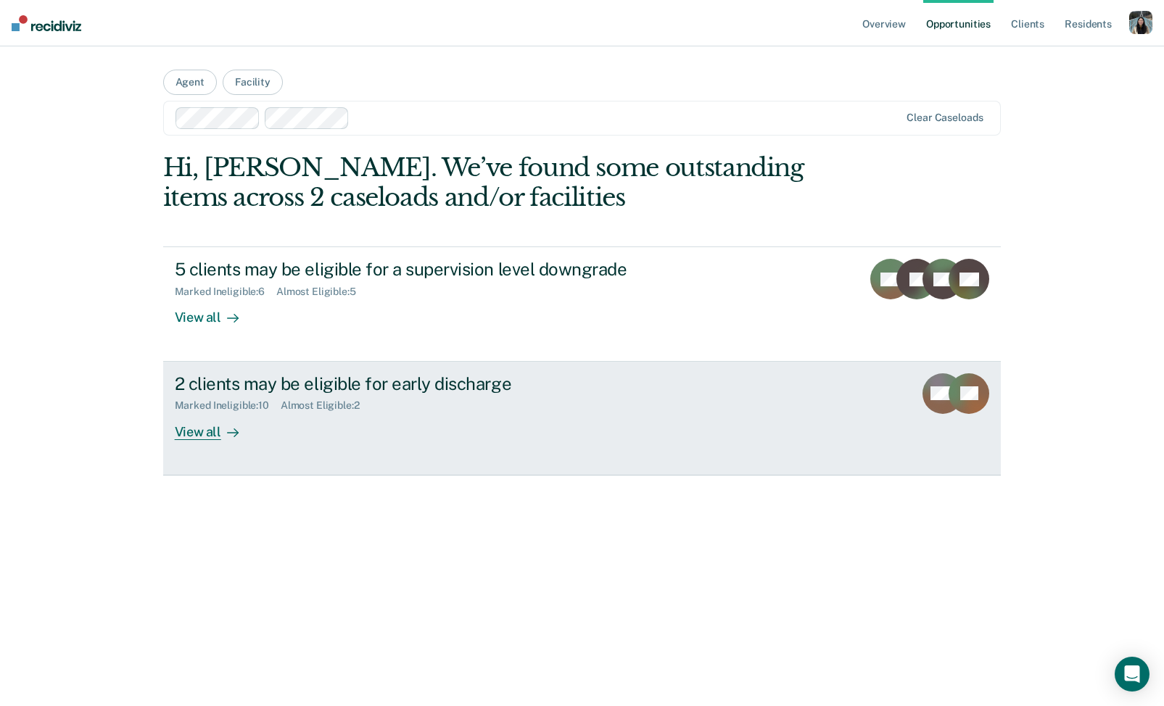
click at [366, 416] on div "2 clients may be eligible for early discharge Marked Ineligible : 10 Almost Eli…" at bounding box center [447, 406] width 544 height 67
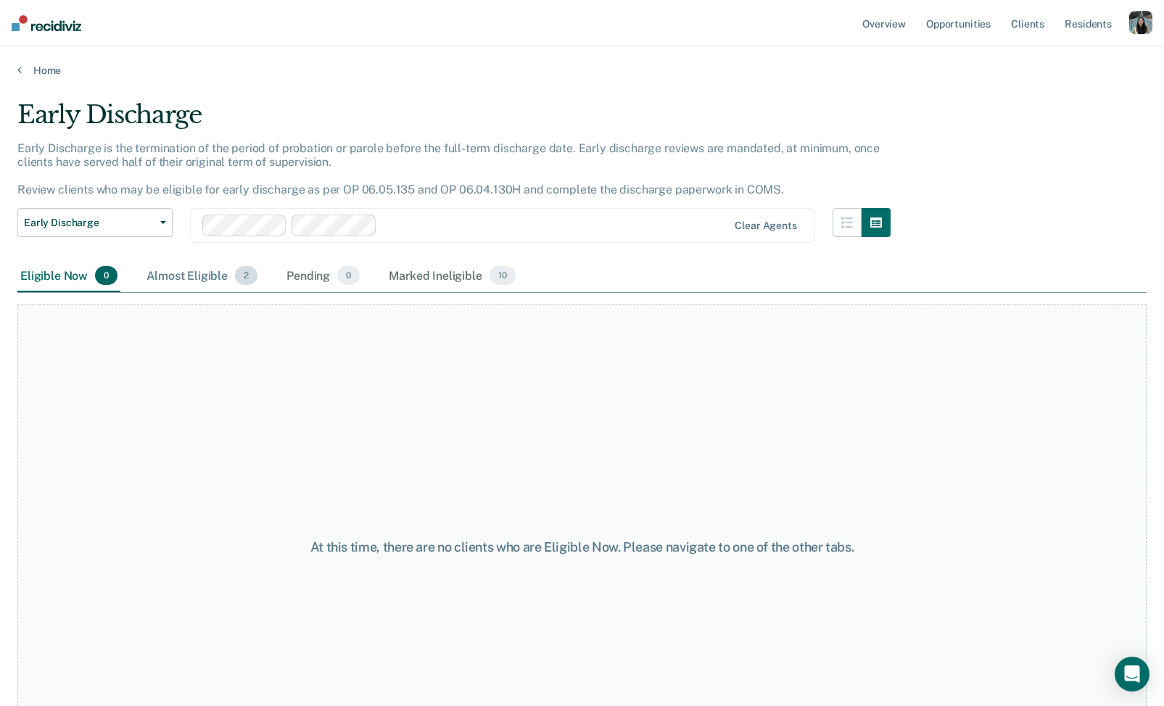
click at [189, 279] on div "Almost Eligible 2" at bounding box center [202, 276] width 117 height 32
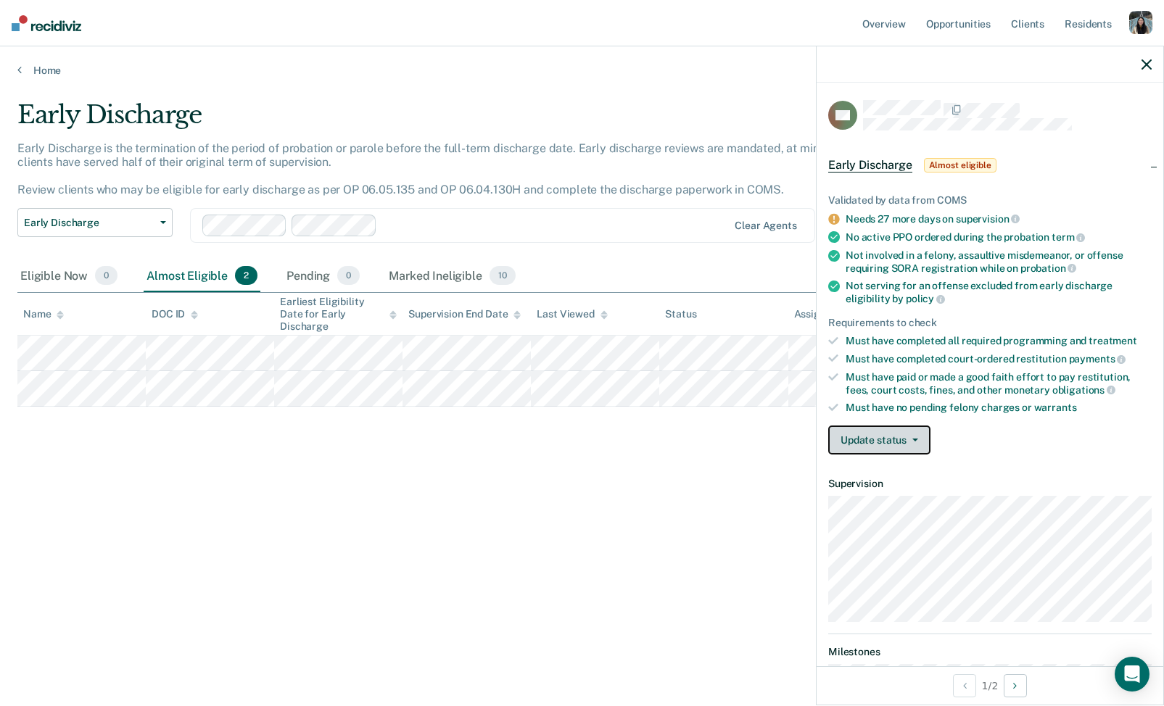
click at [878, 429] on button "Update status" at bounding box center [879, 440] width 102 height 29
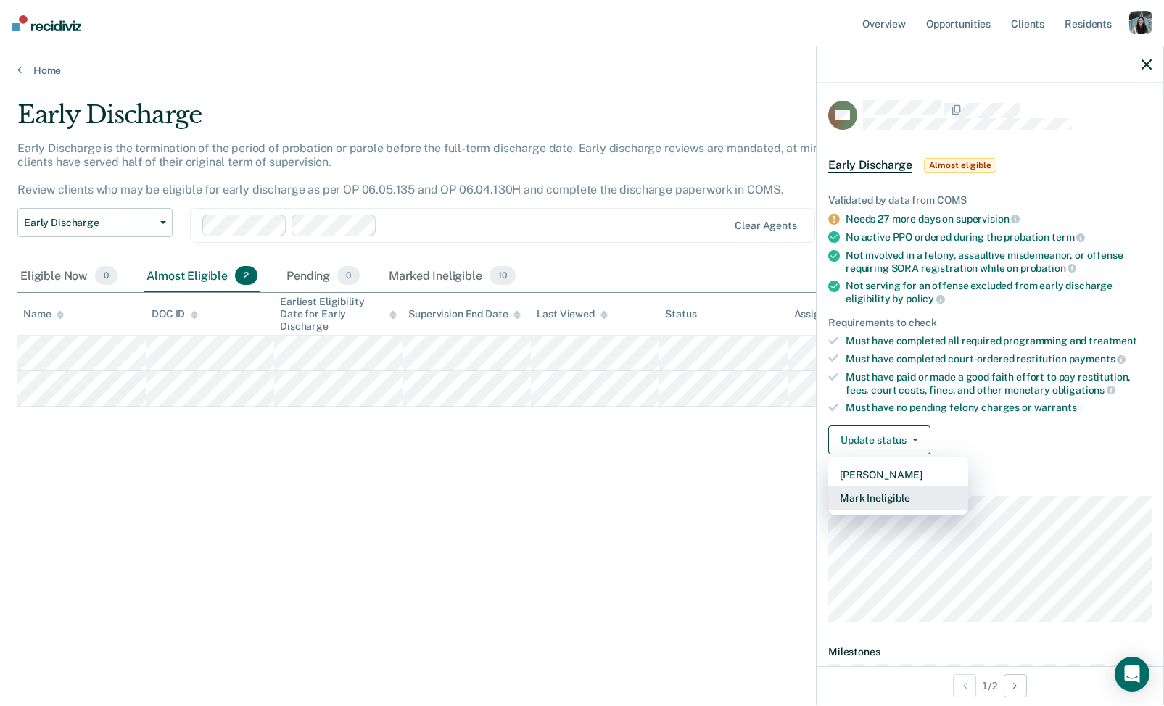
click at [885, 489] on button "Mark Ineligible" at bounding box center [898, 497] width 140 height 23
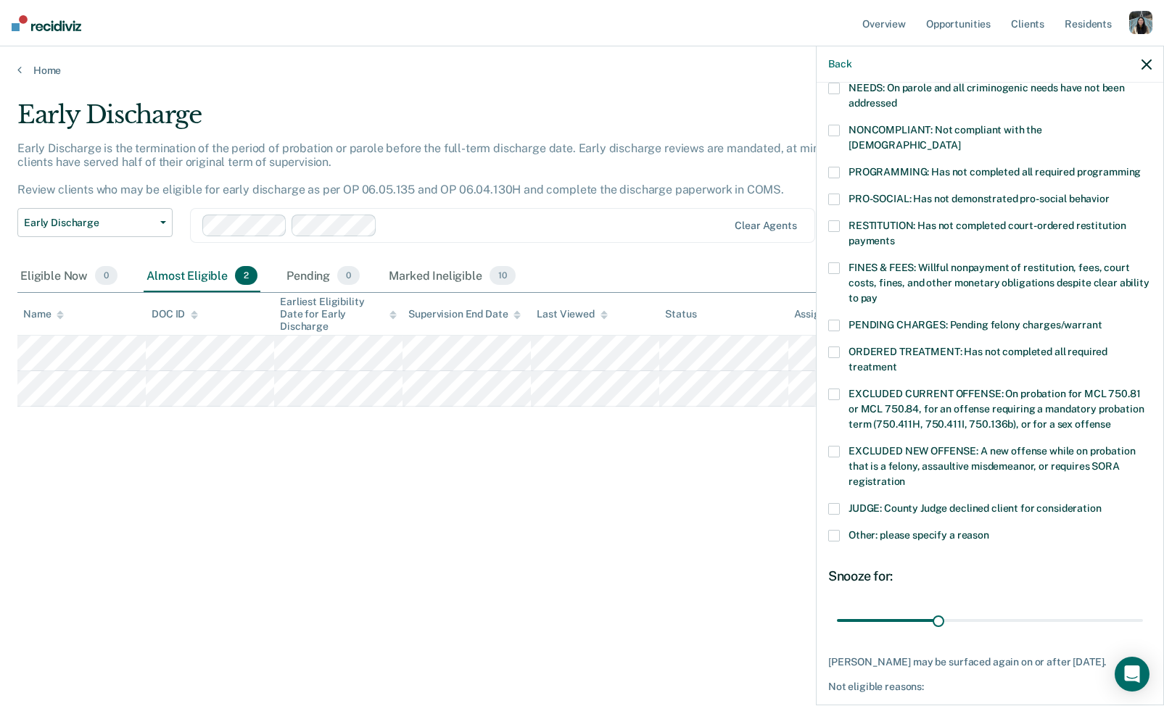
scroll to position [254, 0]
